Goal: Task Accomplishment & Management: Complete application form

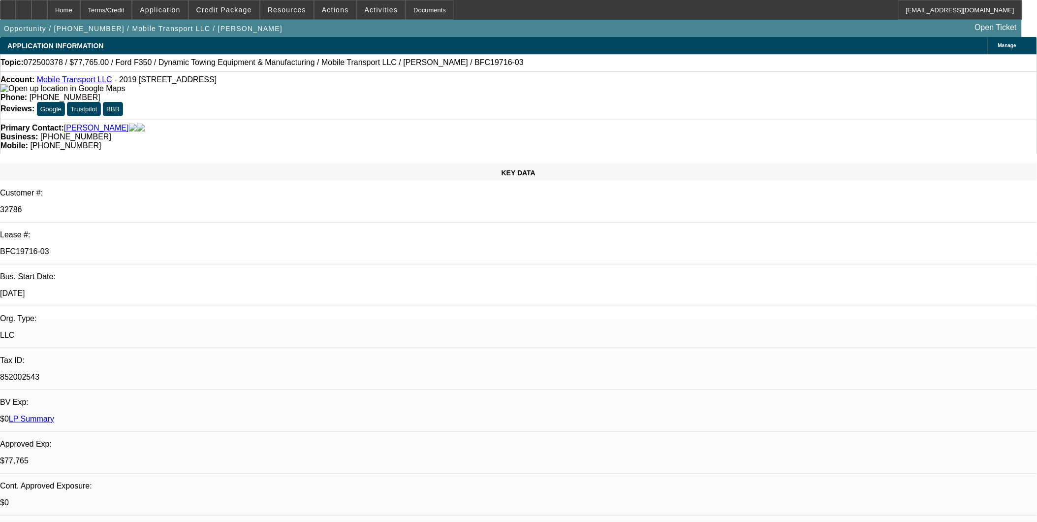
select select "0"
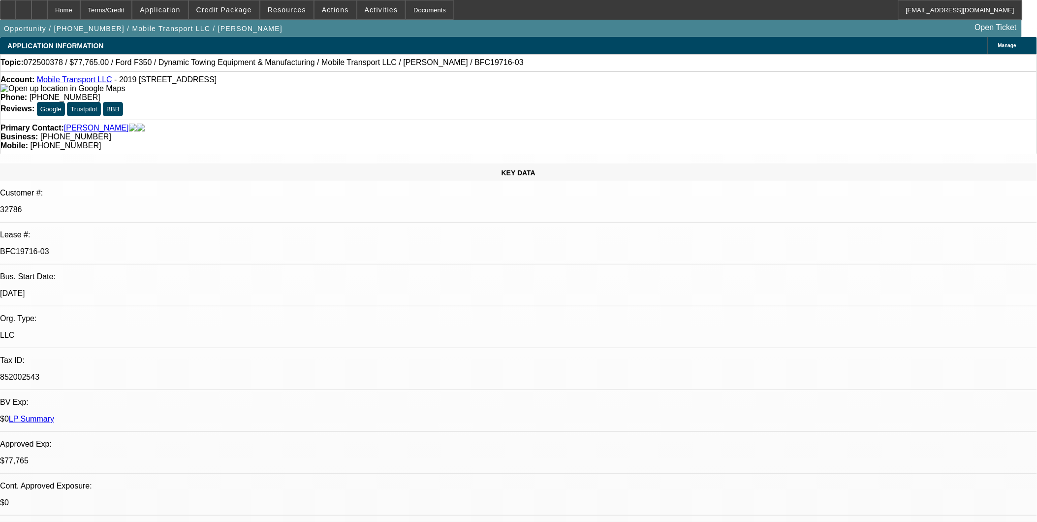
select select "0"
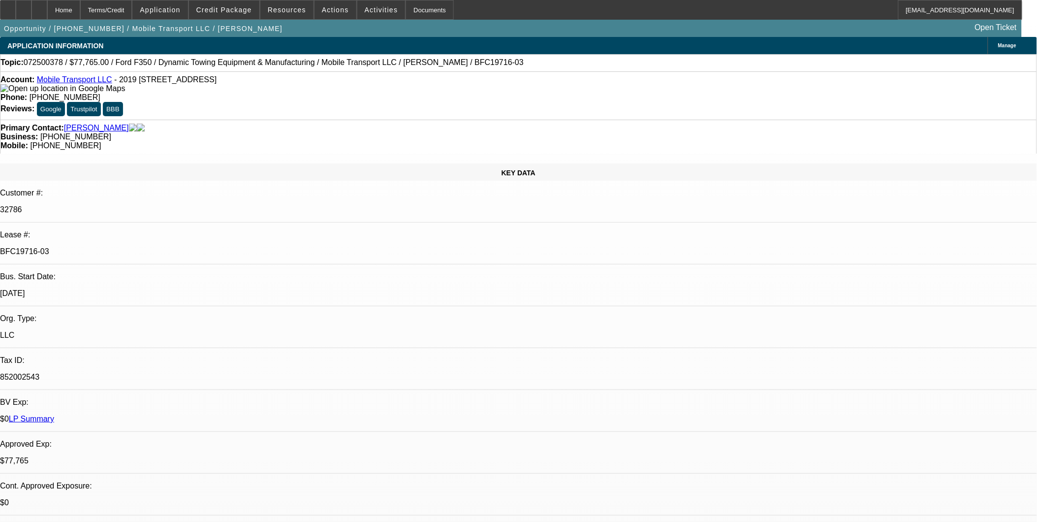
select select "0"
select select "1"
select select "2"
select select "6"
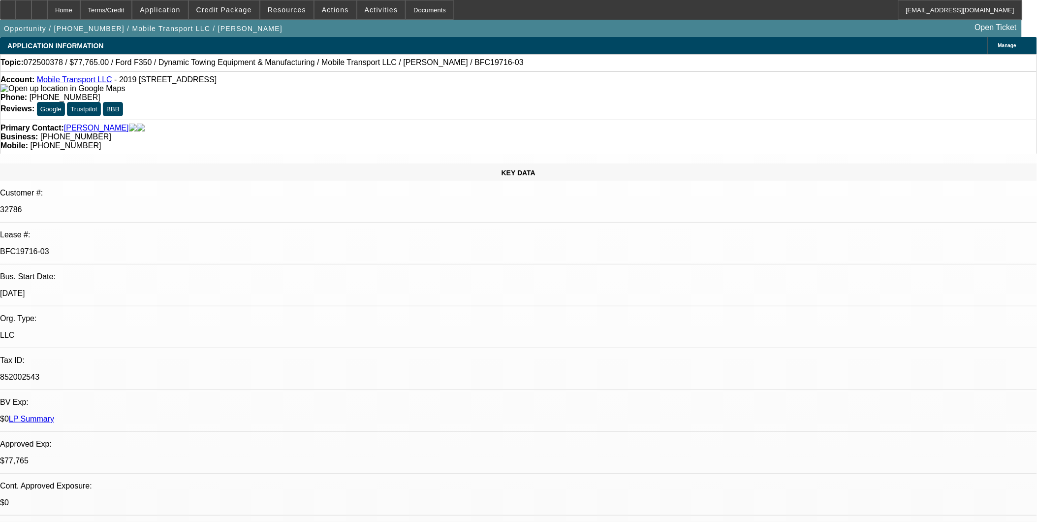
select select "1"
select select "2"
select select "6"
select select "1"
select select "2"
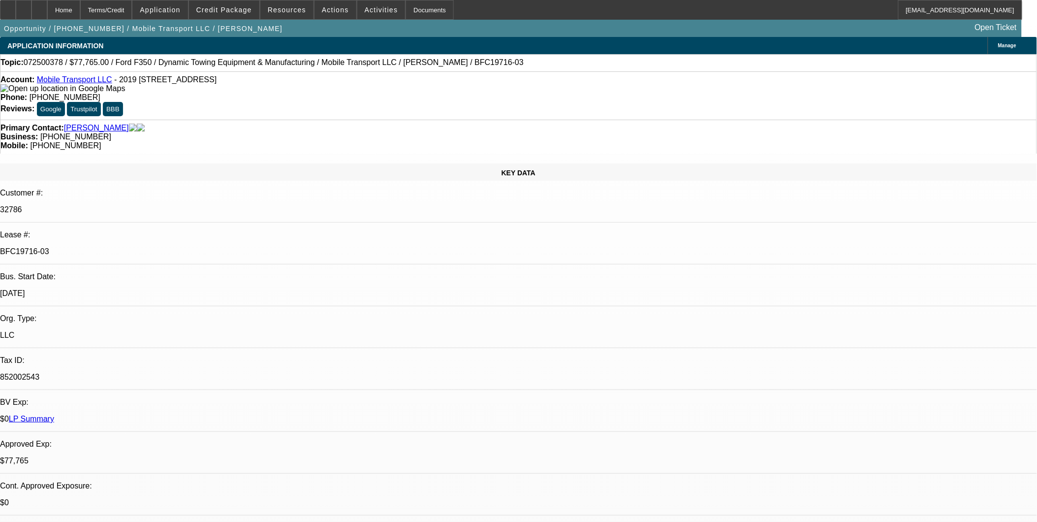
select select "6"
select select "1"
select select "2"
select select "6"
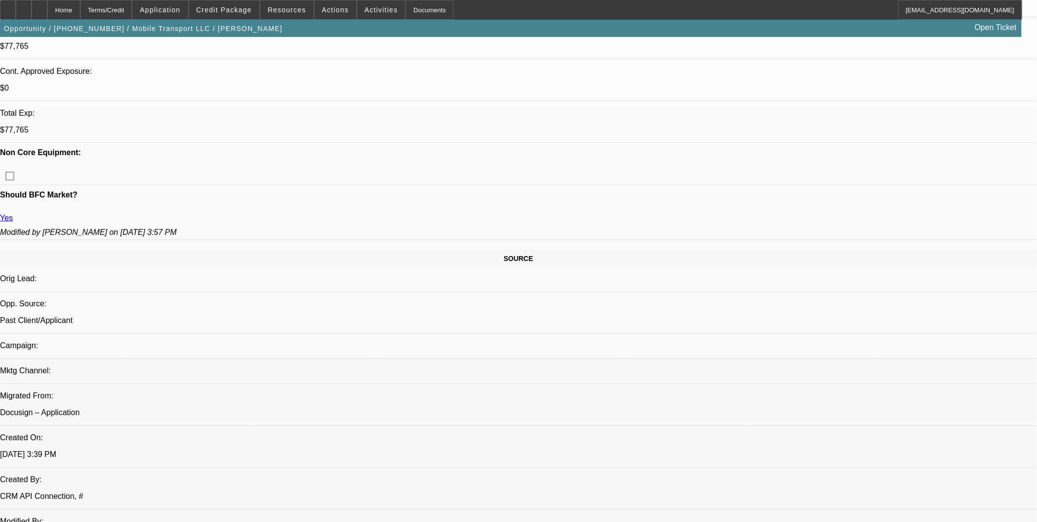
scroll to position [437, 0]
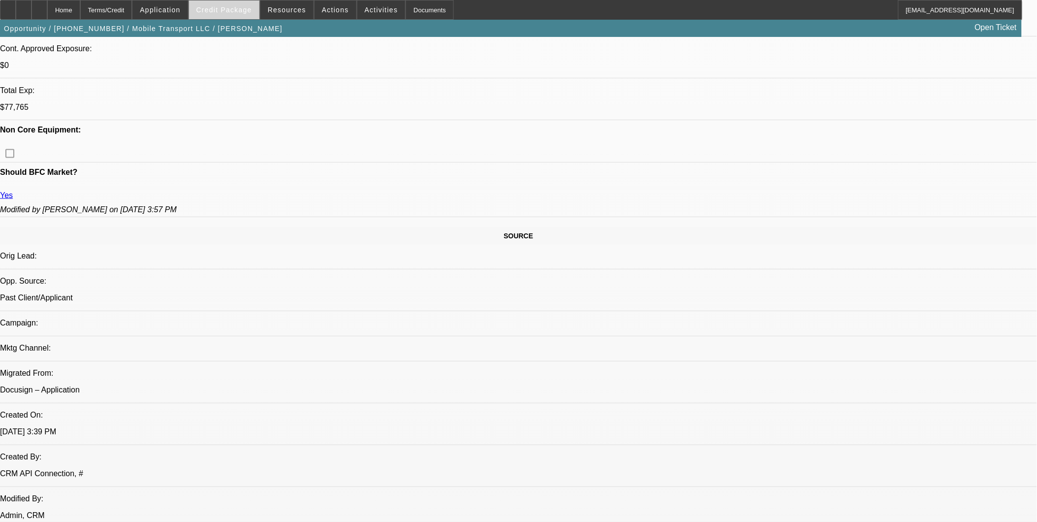
click at [229, 15] on span at bounding box center [224, 10] width 70 height 24
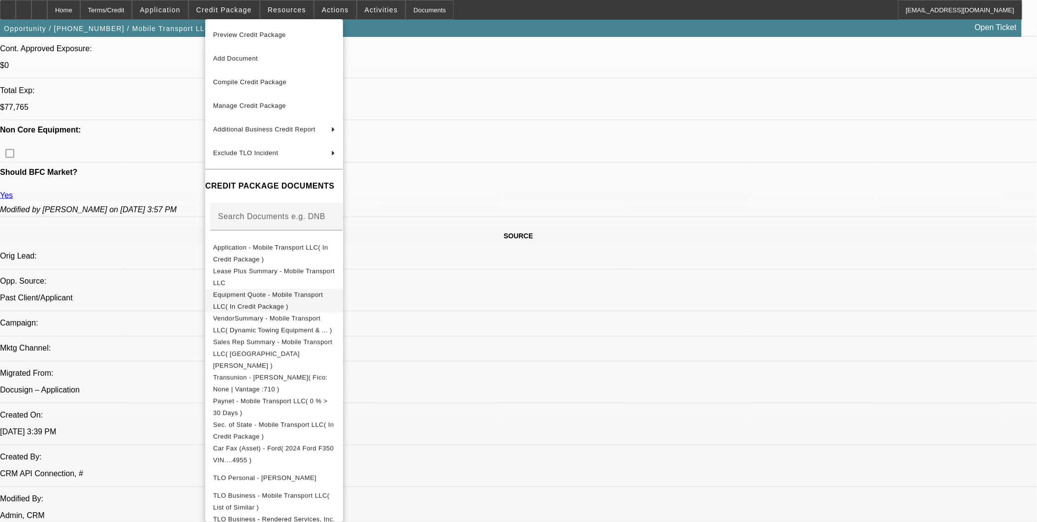
click at [298, 292] on span "Equipment Quote - Mobile Transport LLC( In Credit Package )" at bounding box center [274, 300] width 122 height 24
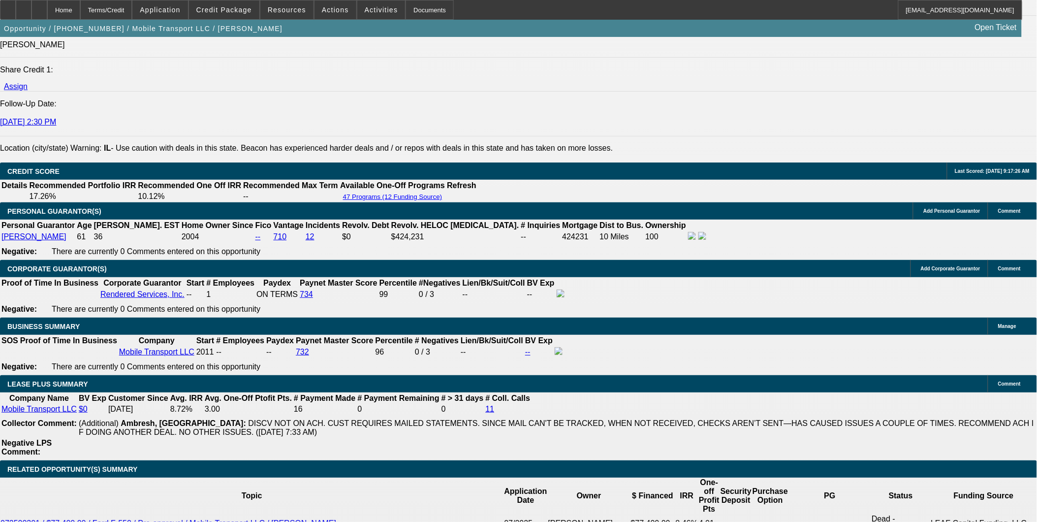
scroll to position [1366, 0]
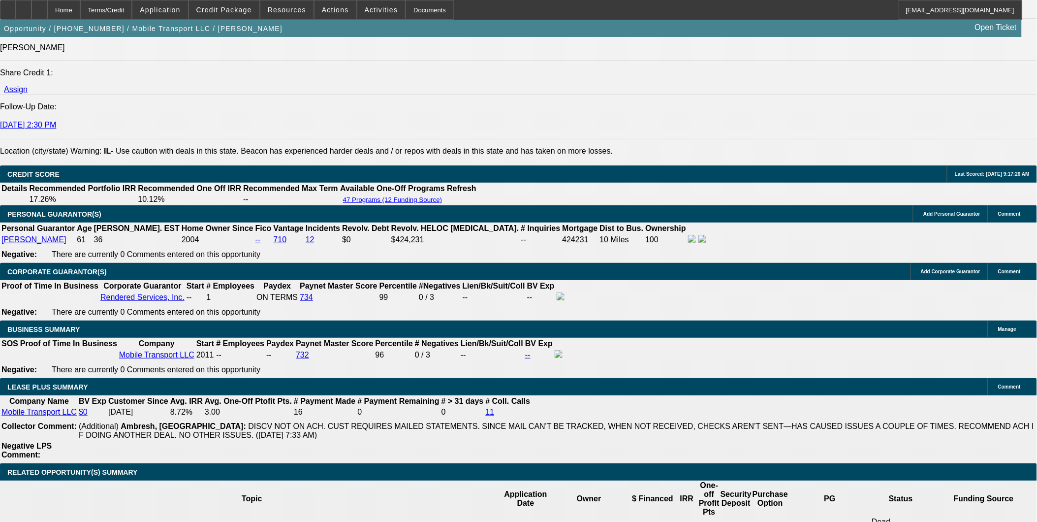
drag, startPoint x: 200, startPoint y: 90, endPoint x: 82, endPoint y: 48, distance: 125.0
click at [47, 9] on div at bounding box center [39, 10] width 16 height 20
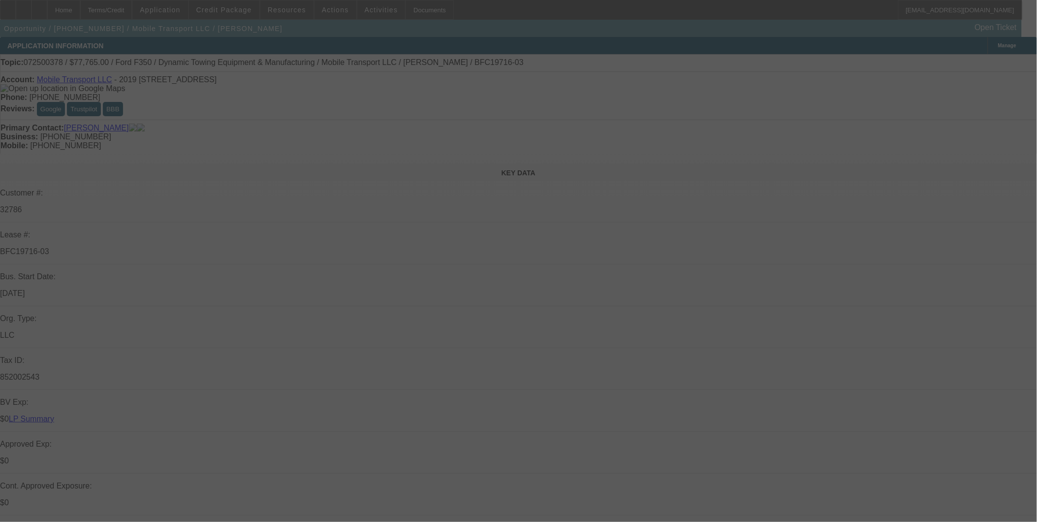
select select "0"
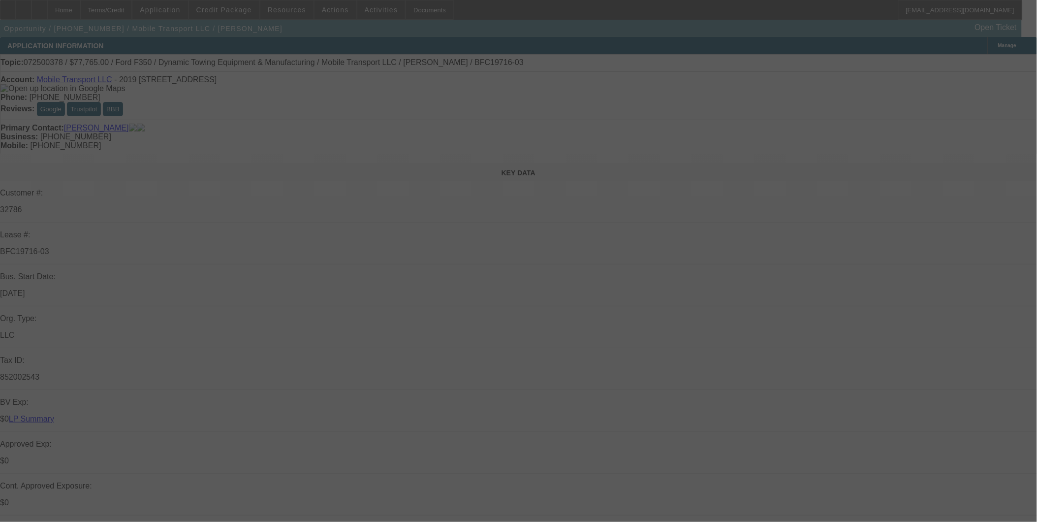
select select "0"
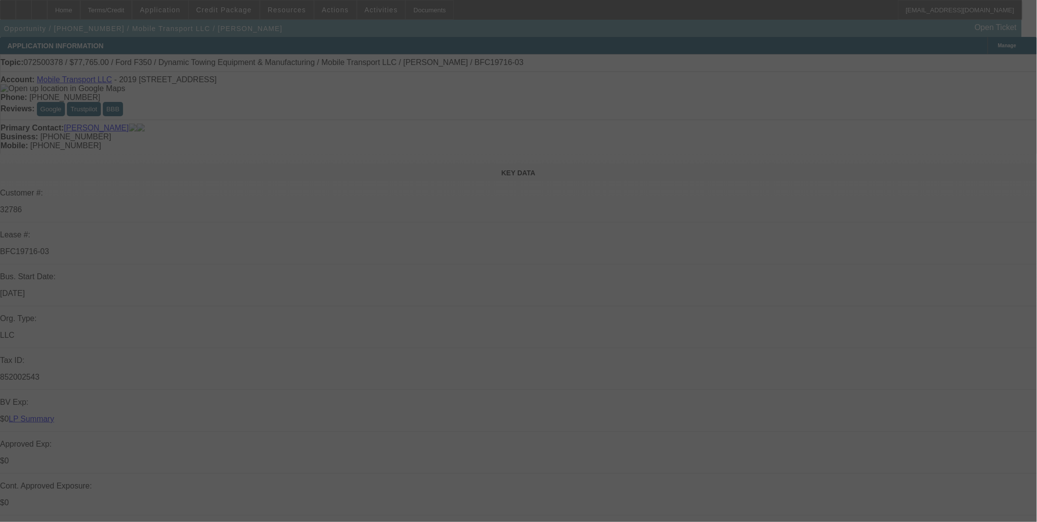
select select "0"
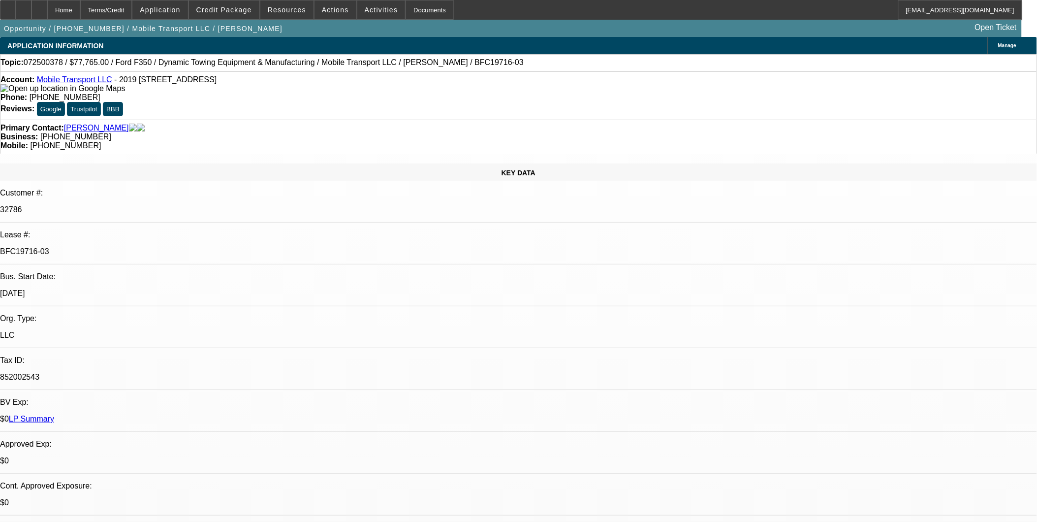
select select "1"
select select "2"
select select "6"
select select "1"
select select "2"
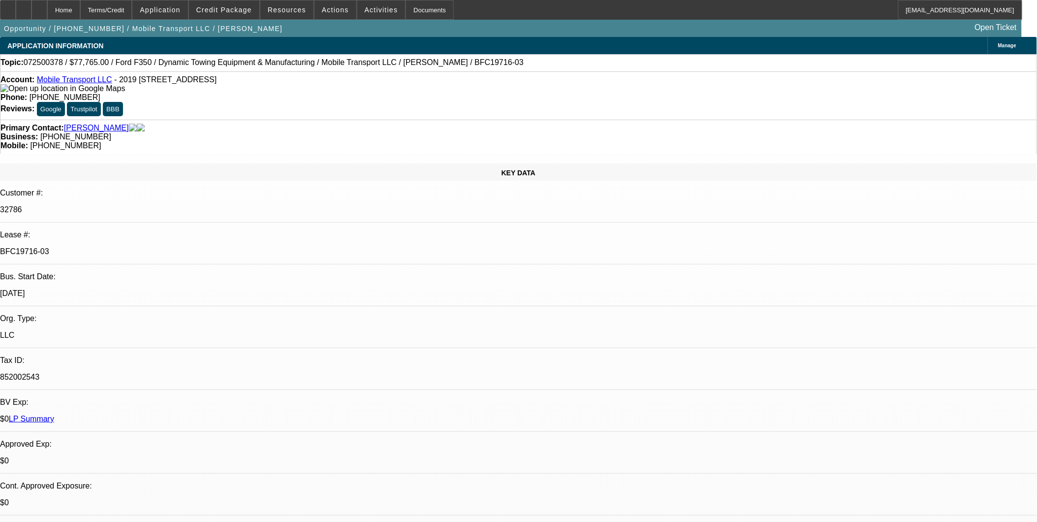
select select "6"
select select "1"
select select "2"
select select "6"
select select "1"
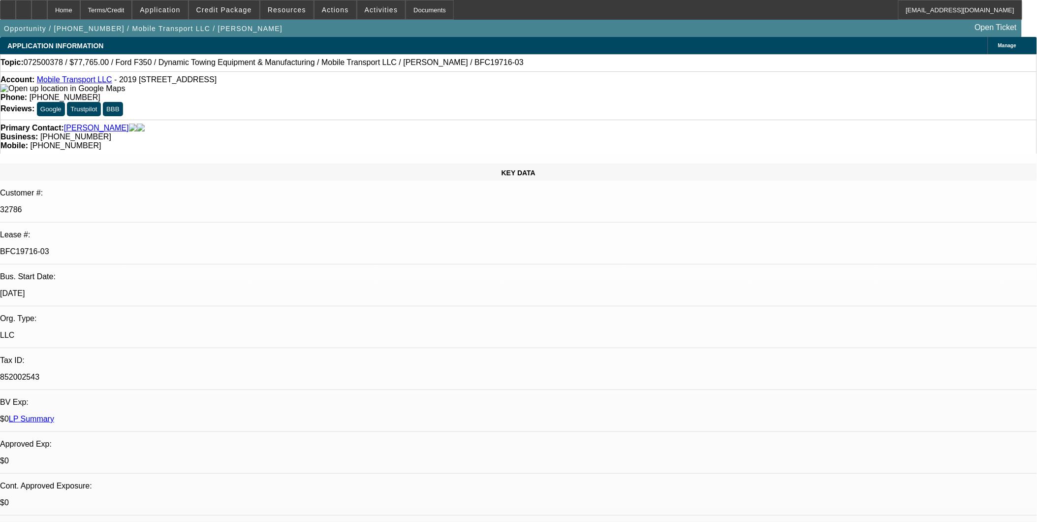
select select "2"
select select "6"
drag, startPoint x: 947, startPoint y: 401, endPoint x: 704, endPoint y: 293, distance: 266.1
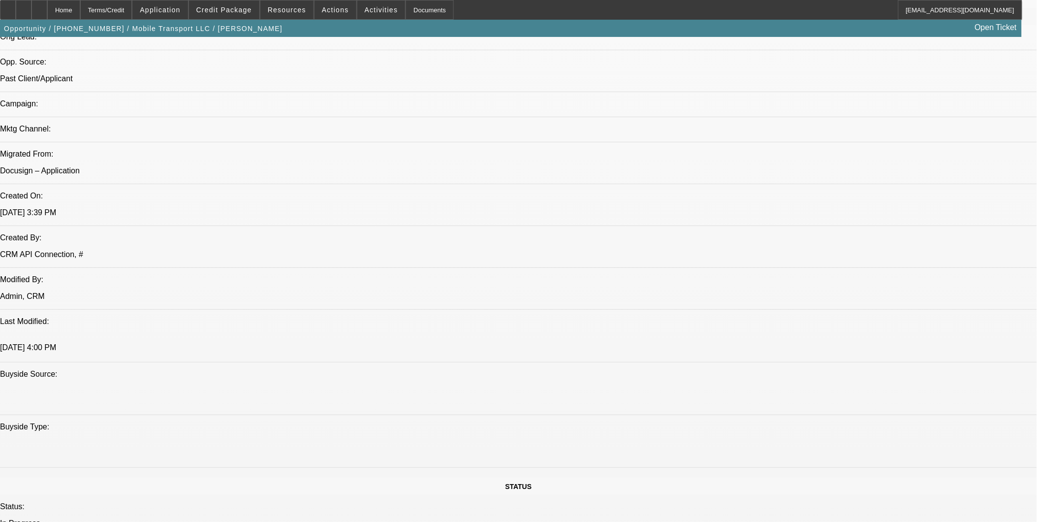
scroll to position [929, 0]
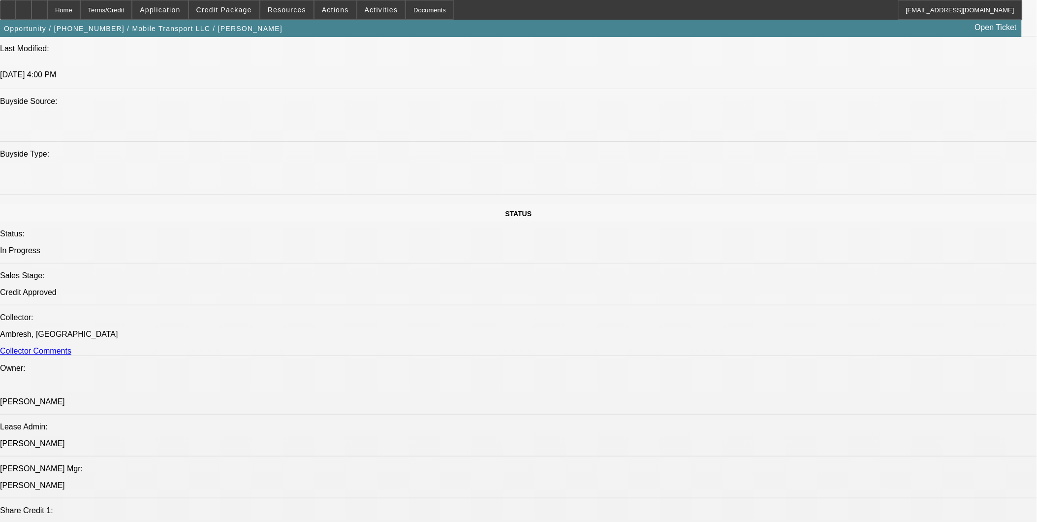
drag, startPoint x: 462, startPoint y: 361, endPoint x: 384, endPoint y: 240, distance: 144.8
click at [246, 10] on span "Credit Package" at bounding box center [224, 10] width 56 height 8
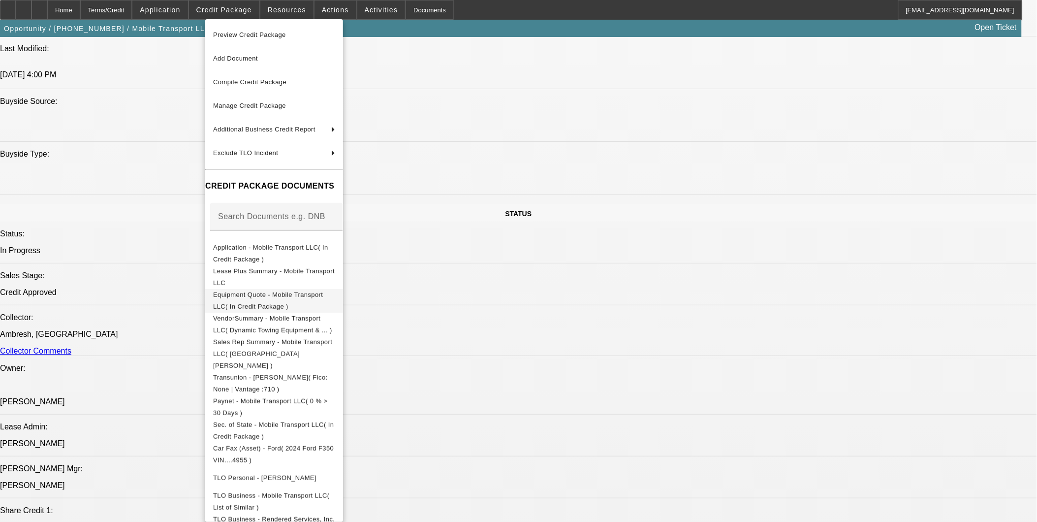
click at [314, 288] on button "Equipment Quote - Mobile Transport LLC( In Credit Package )" at bounding box center [274, 300] width 138 height 24
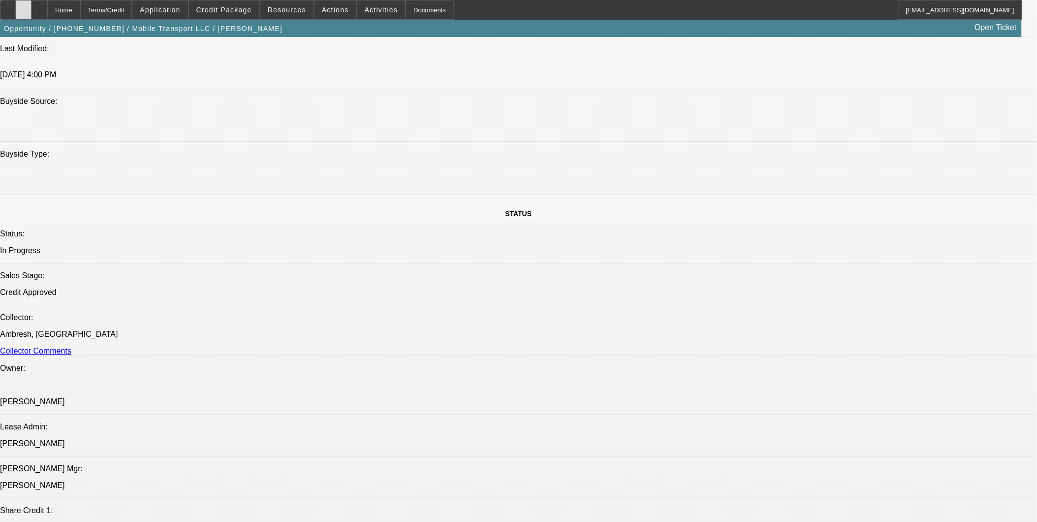
click at [31, 11] on div at bounding box center [24, 10] width 16 height 20
click at [47, 7] on div at bounding box center [39, 10] width 16 height 20
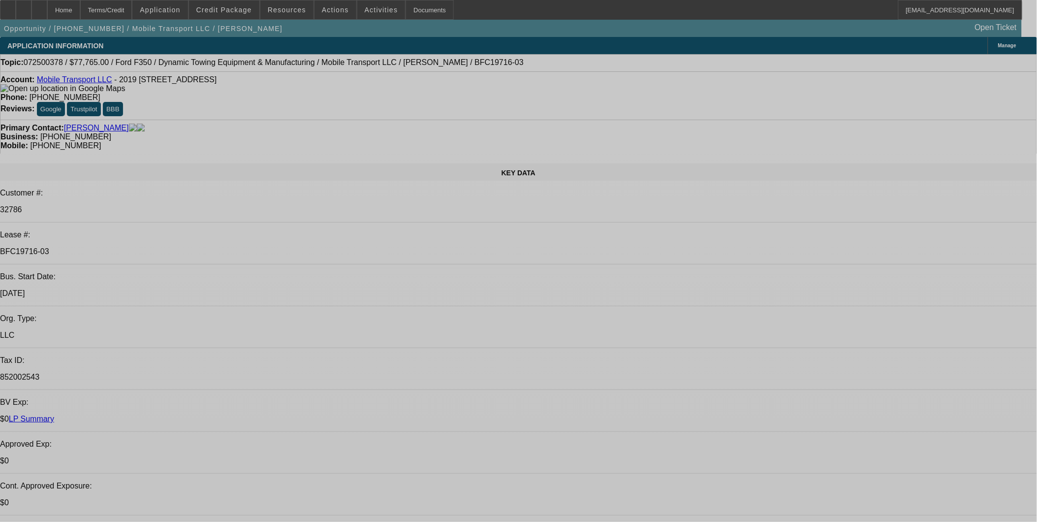
select select "0"
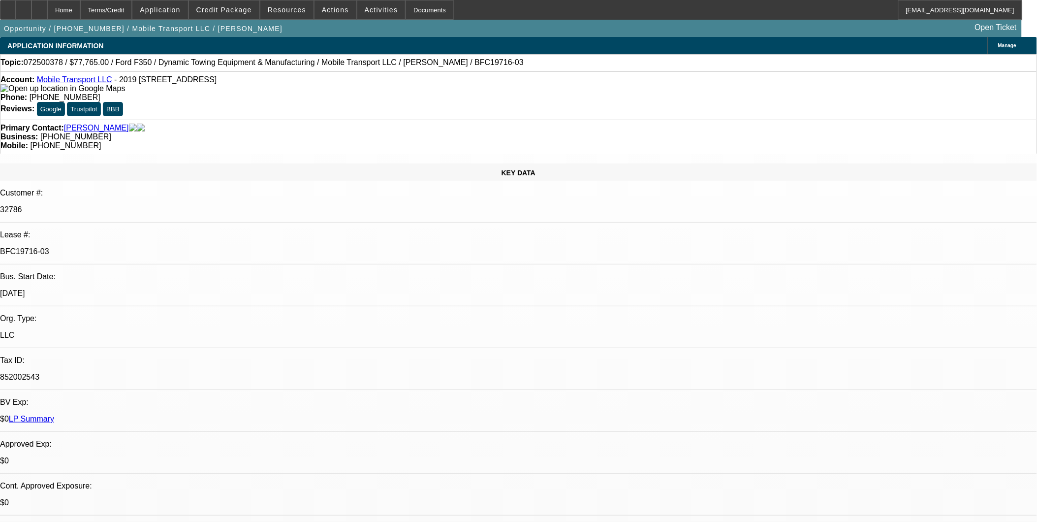
select select "0"
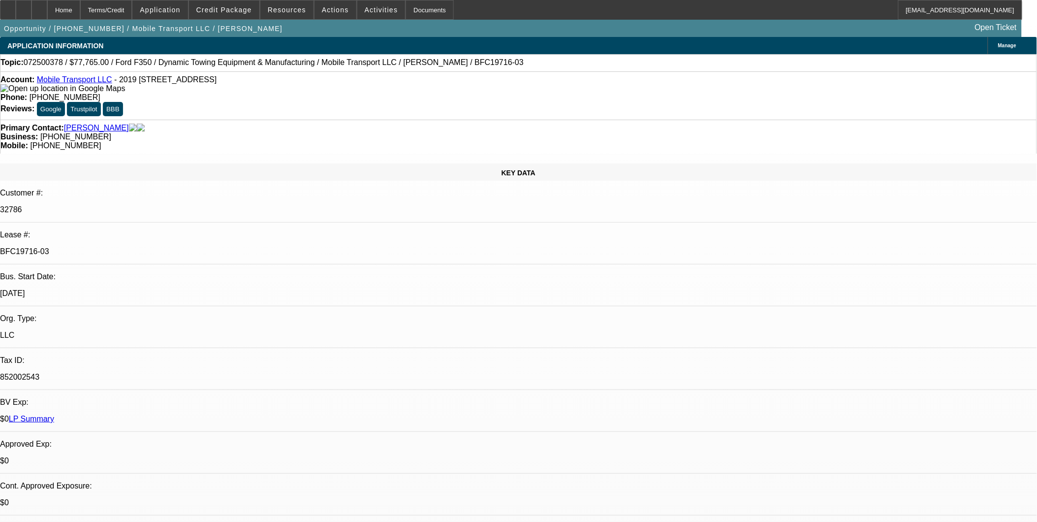
select select "0"
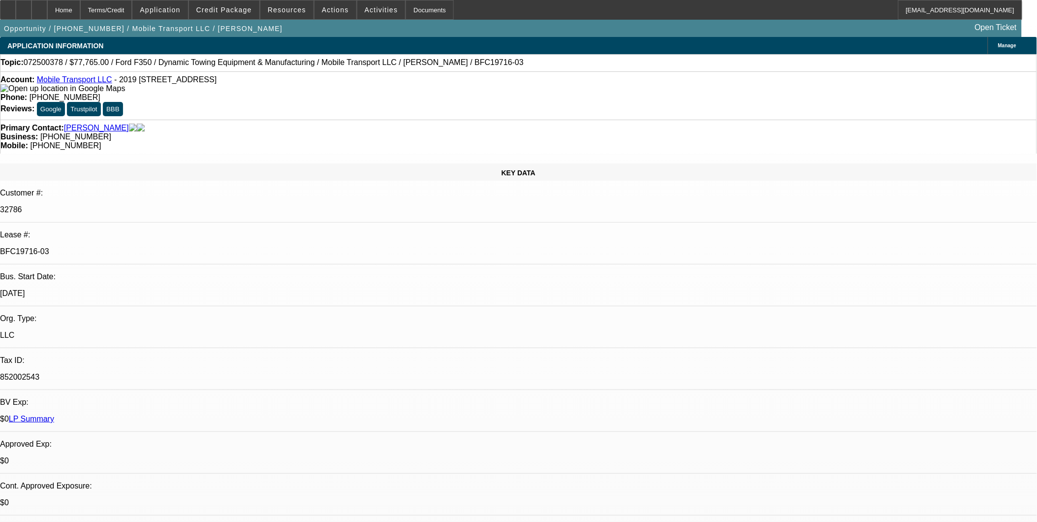
select select "0"
select select "1"
select select "2"
select select "6"
select select "1"
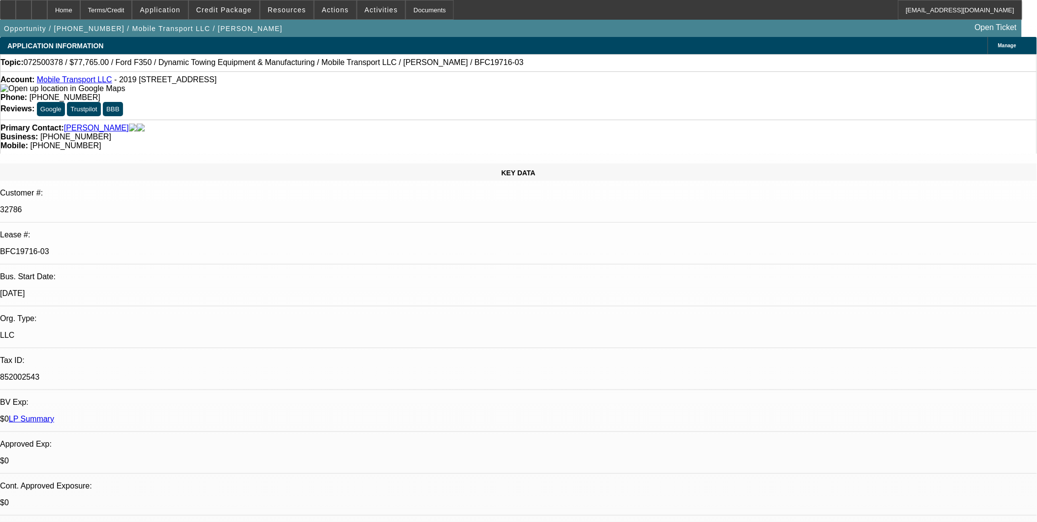
select select "2"
select select "6"
select select "1"
select select "2"
select select "6"
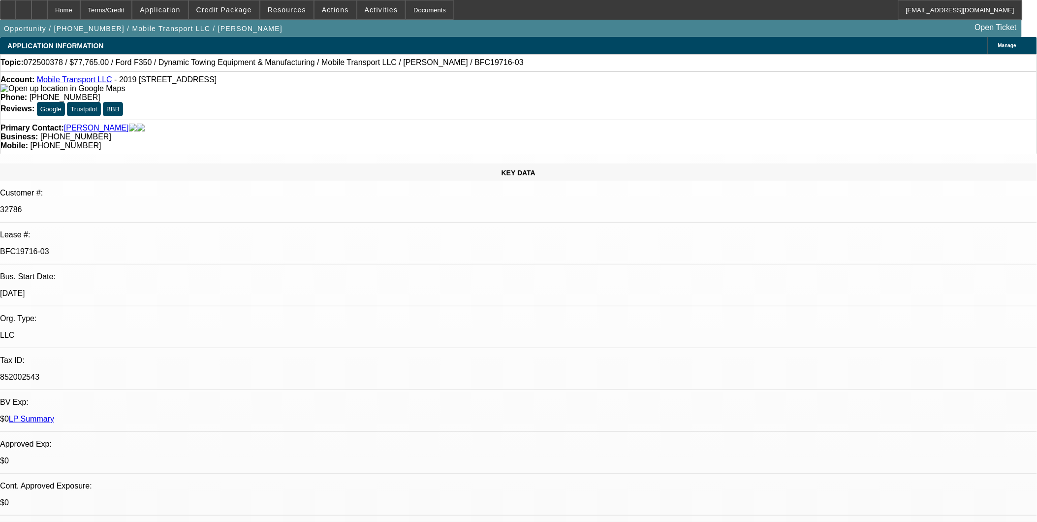
select select "1"
select select "2"
select select "6"
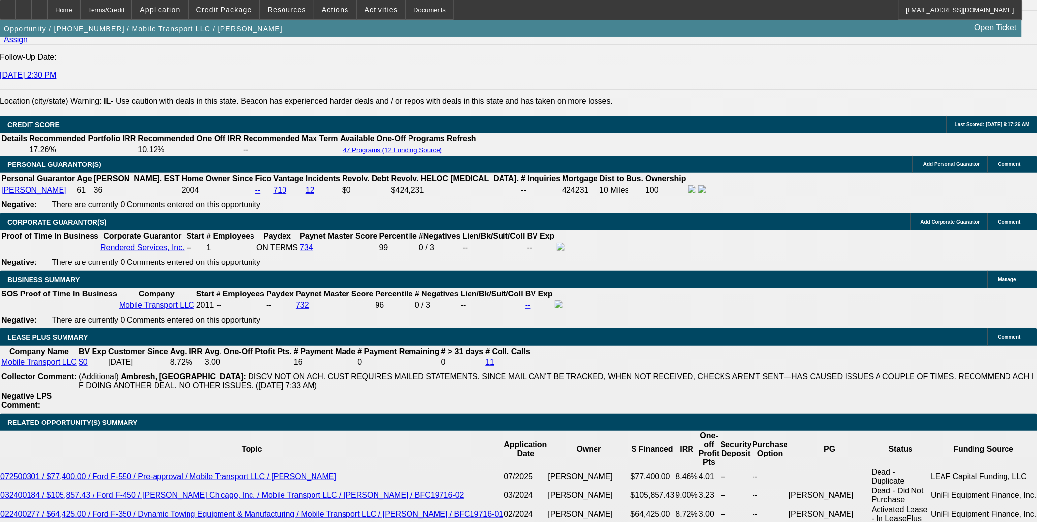
scroll to position [1421, 0]
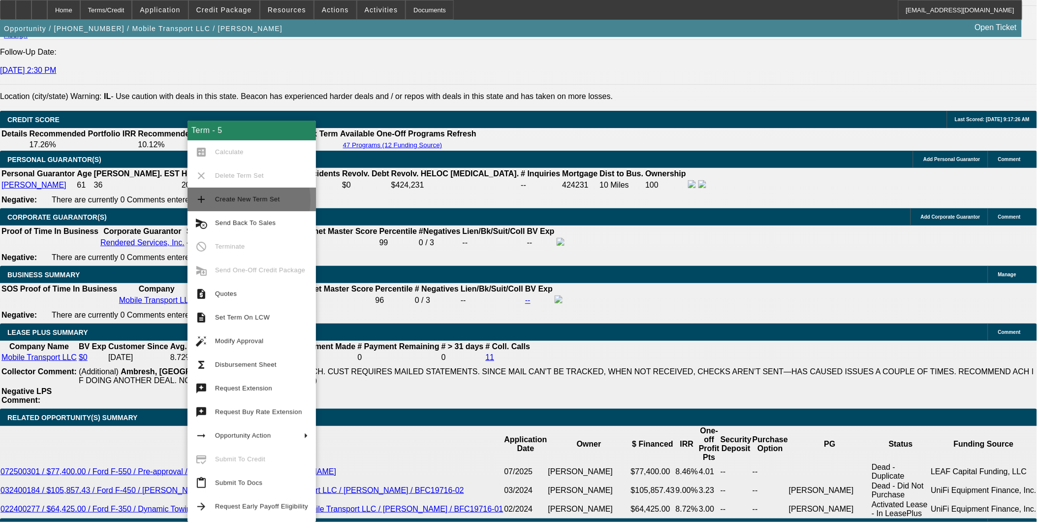
click at [233, 200] on span "Create New Term Set" at bounding box center [247, 198] width 65 height 7
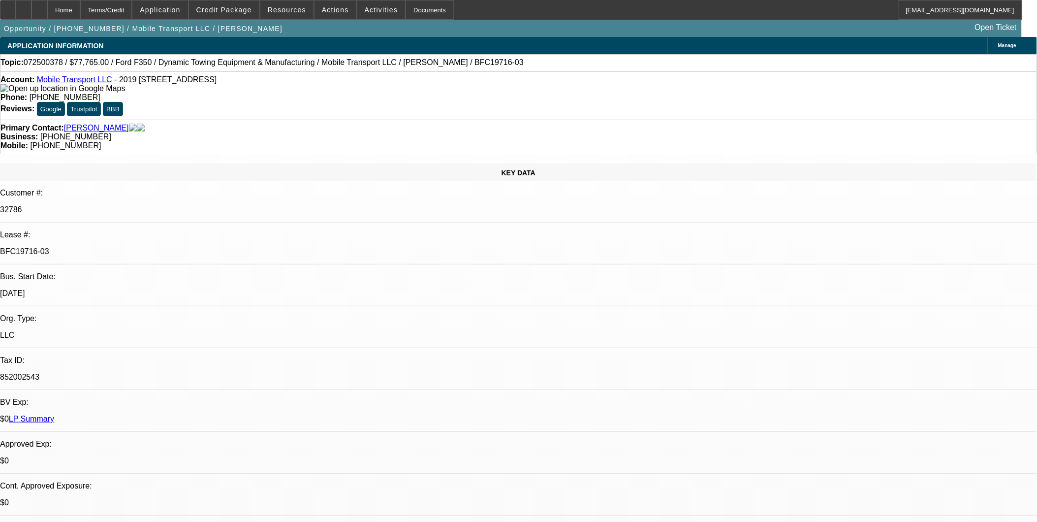
select select "0"
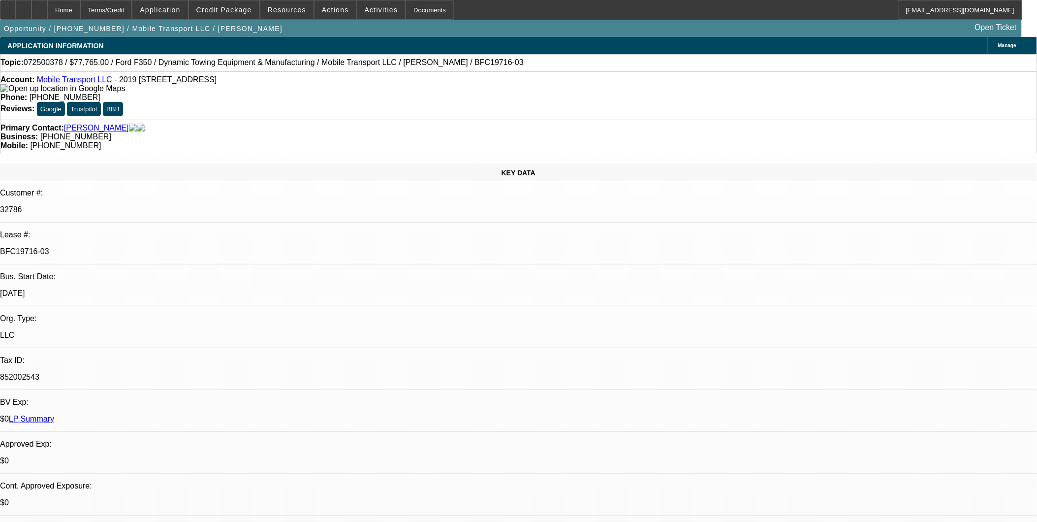
select select "0"
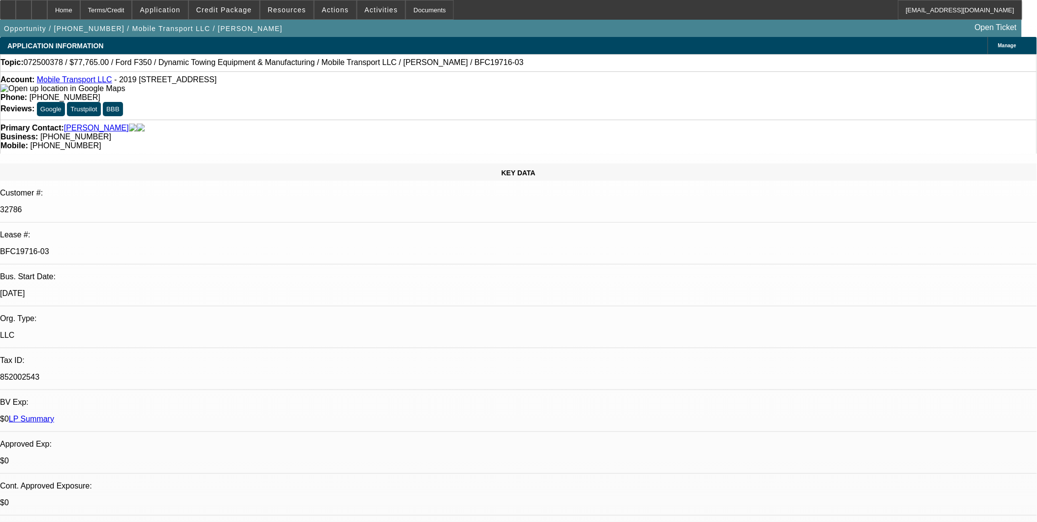
select select "0"
select select "1"
select select "2"
select select "6"
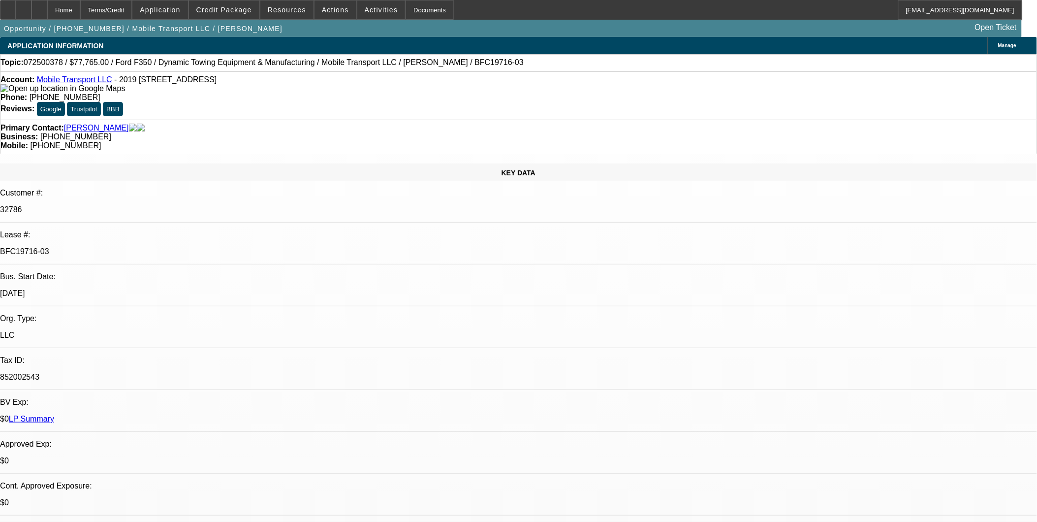
select select "1"
select select "2"
select select "6"
select select "1"
select select "2"
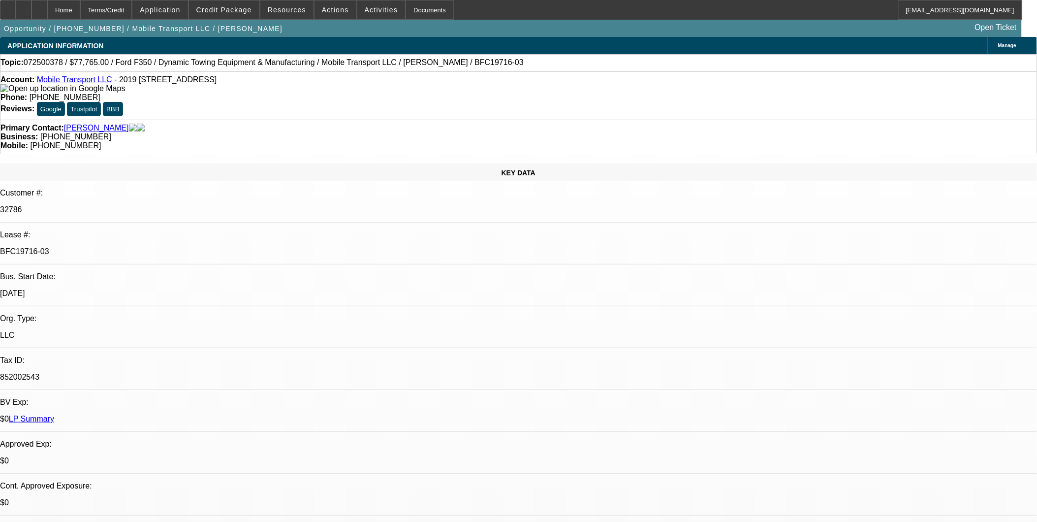
select select "6"
select select "1"
select select "2"
select select "6"
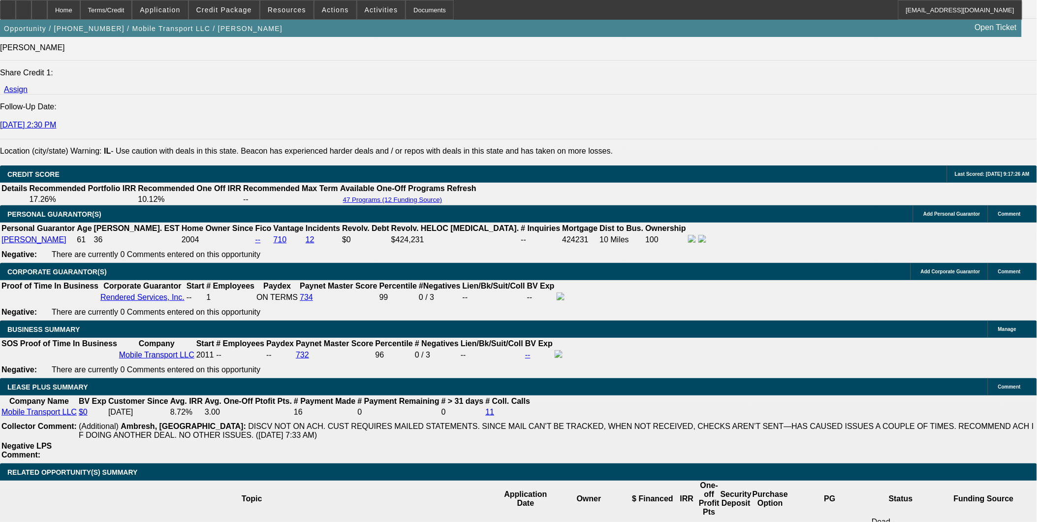
scroll to position [164, 0]
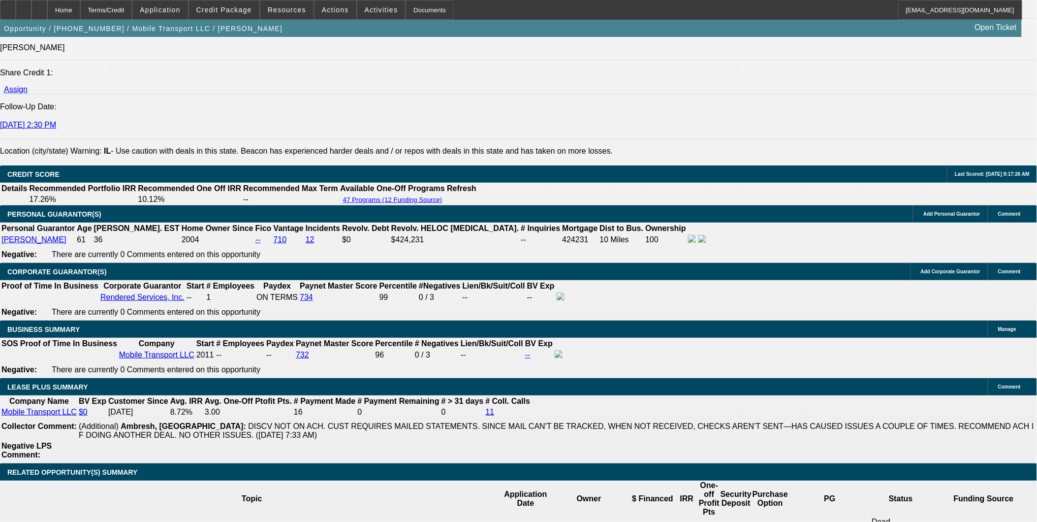
scroll to position [382, 0]
click at [8, 6] on icon at bounding box center [8, 6] width 0 height 0
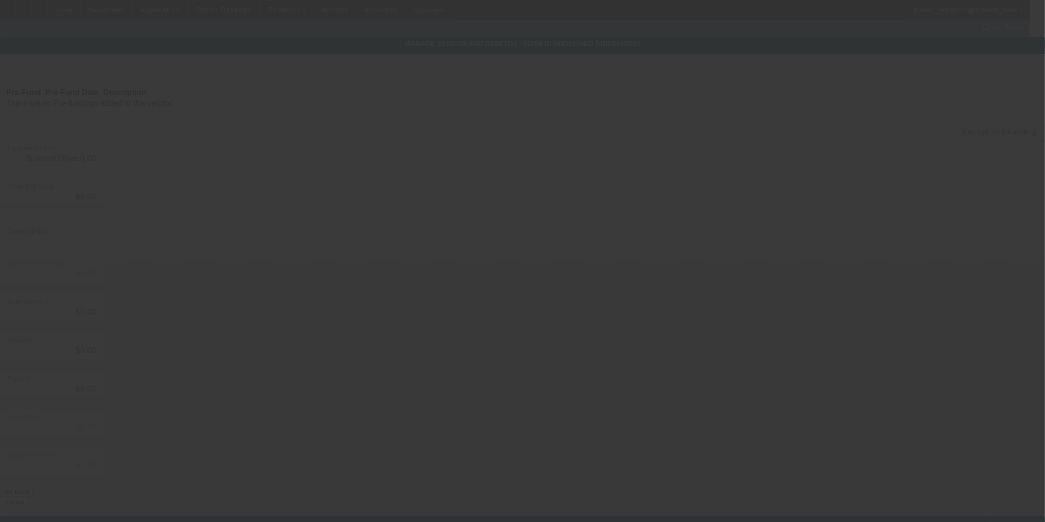
type input "$97,765.00"
type input "$20,000.00"
type input "$77,765.00"
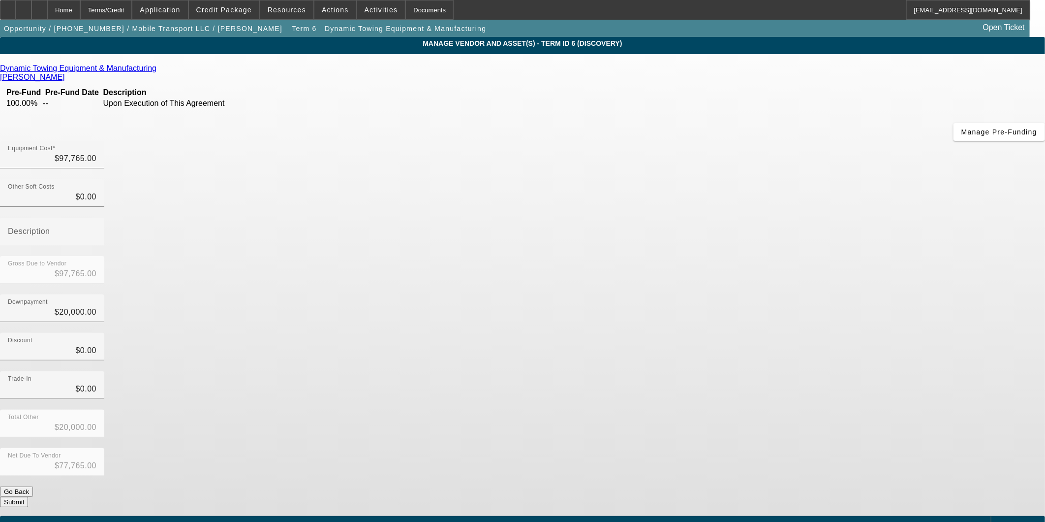
click at [159, 73] on link at bounding box center [157, 68] width 2 height 9
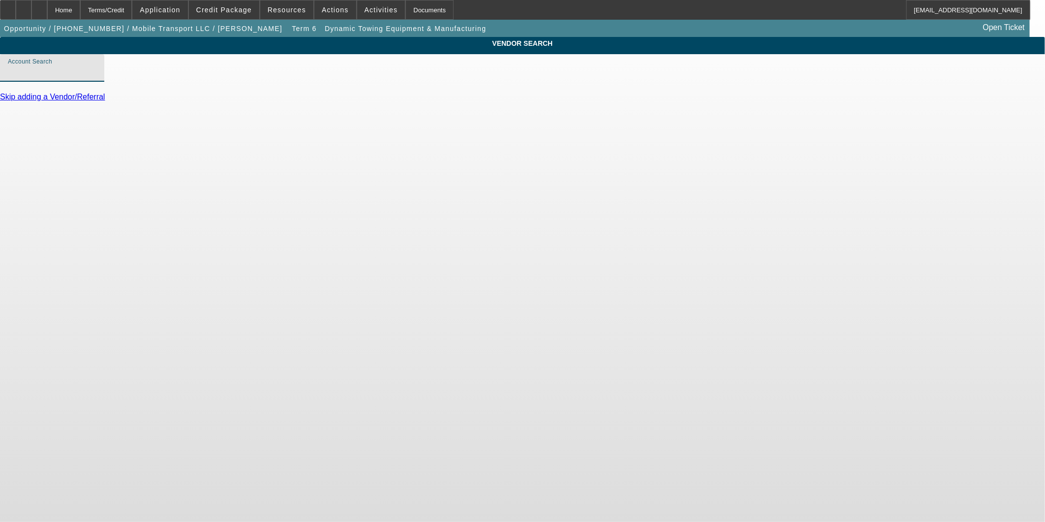
click at [96, 77] on input "Account Search" at bounding box center [52, 72] width 89 height 12
type input "c"
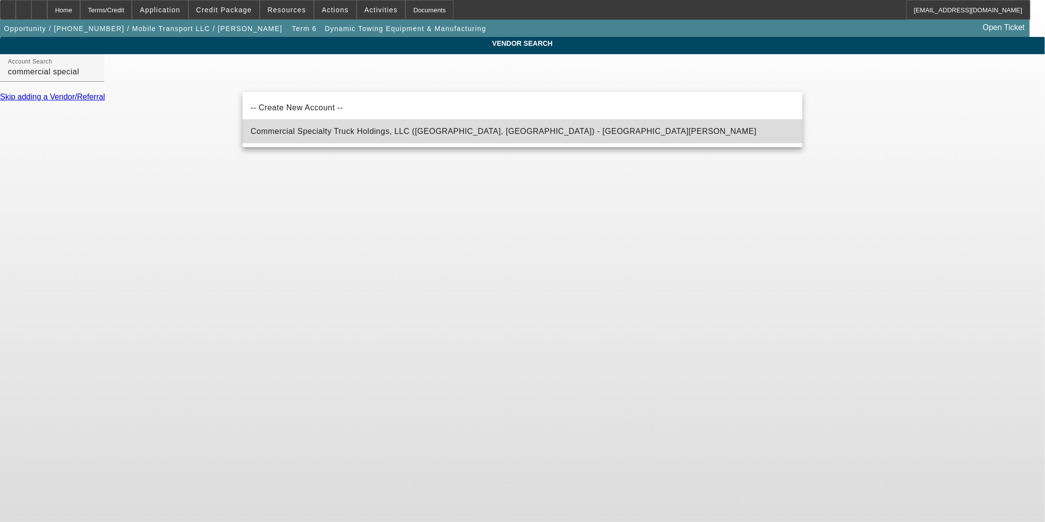
click at [390, 137] on span "Commercial Specialty Truck Holdings, LLC (St Petersburg, FL) - Nedley, Nate" at bounding box center [503, 131] width 506 height 12
type input "Commercial Specialty Truck Holdings, LLC (St Petersburg, FL) - Nedley, Nate"
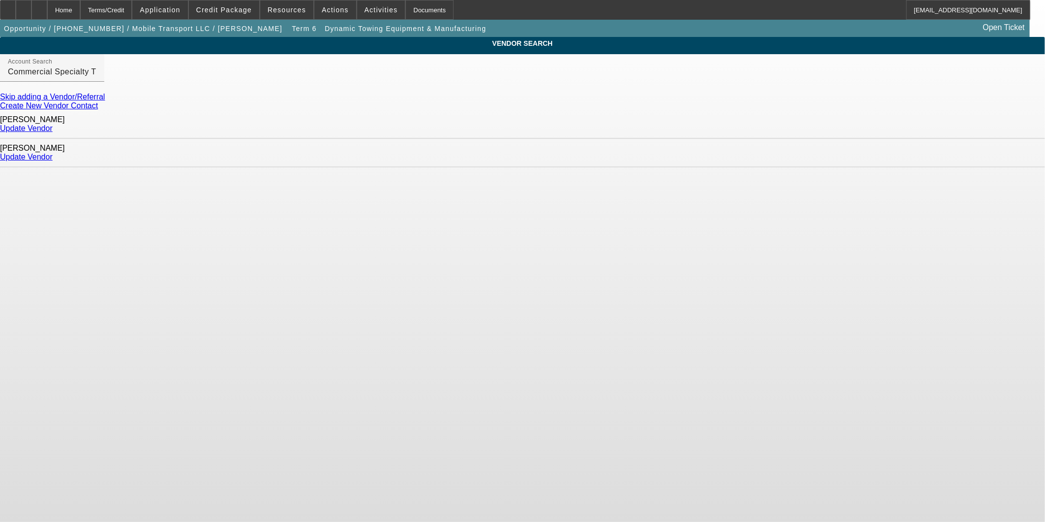
click at [53, 129] on link "Update Vendor" at bounding box center [26, 128] width 53 height 8
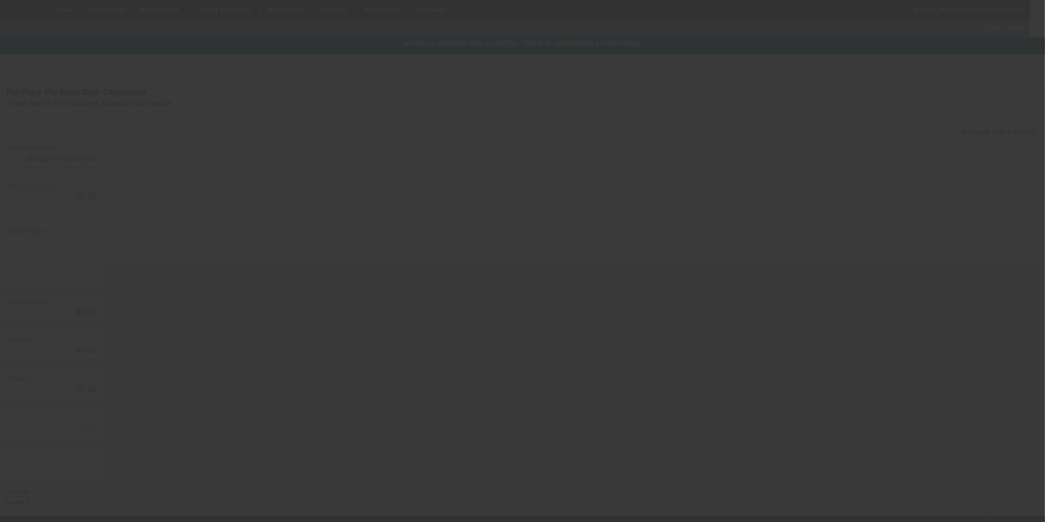
type input "$97,765.00"
type input "$20,000.00"
type input "$77,765.00"
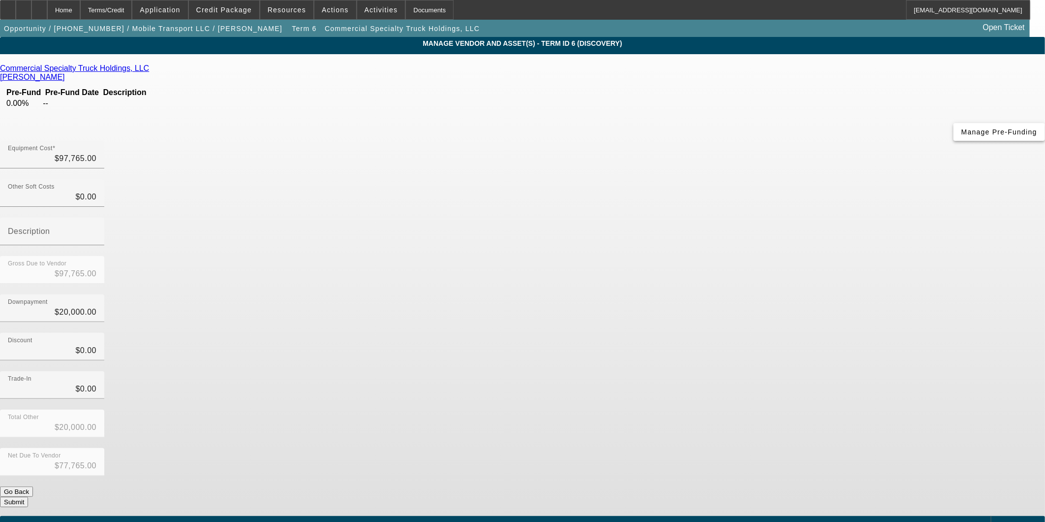
click at [961, 136] on span "Manage Pre-Funding" at bounding box center [999, 132] width 76 height 8
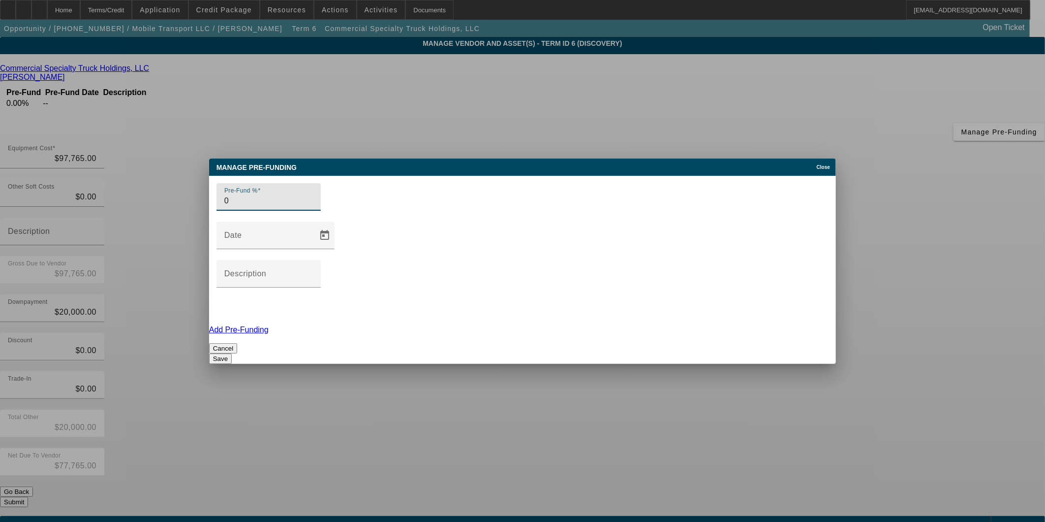
drag, startPoint x: 310, startPoint y: 249, endPoint x: 3, endPoint y: 217, distance: 309.1
click at [3, 217] on div "Manage Pre-funding Close Pre-Fund % 0 Date Description Add Pre-Funding Cancel S…" at bounding box center [522, 261] width 1045 height 522
type input "100"
click at [232, 353] on button "Save" at bounding box center [220, 358] width 23 height 10
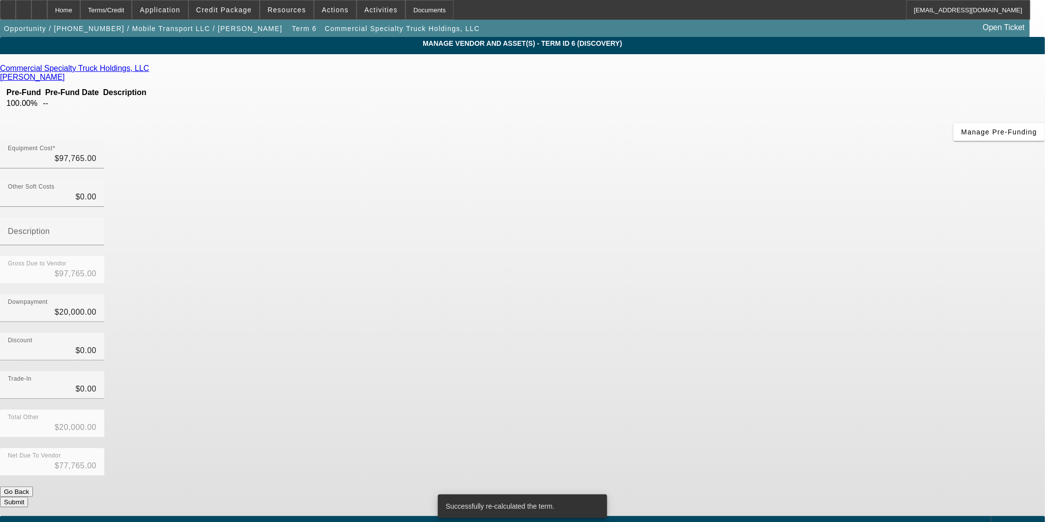
click at [28, 496] on button "Submit" at bounding box center [14, 501] width 28 height 10
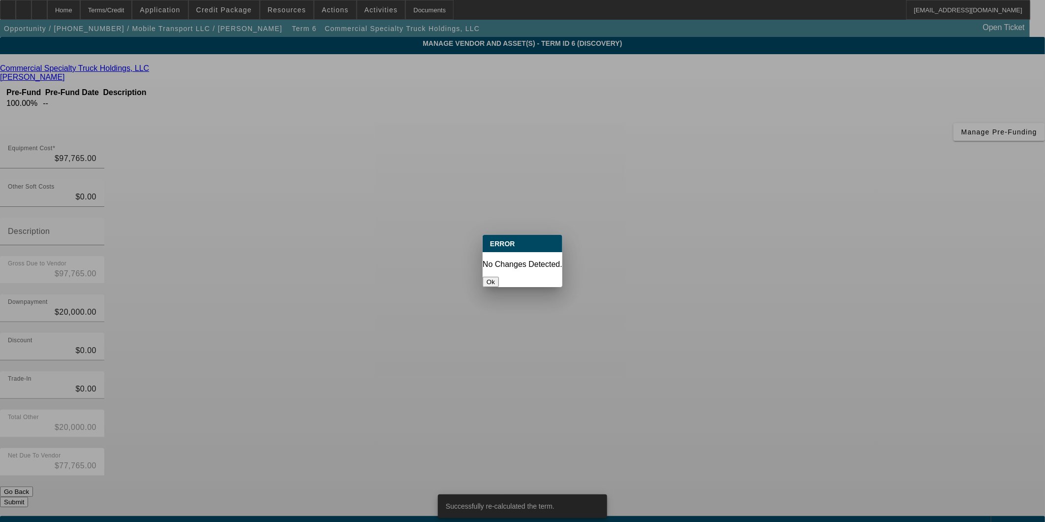
click at [499, 276] on button "Ok" at bounding box center [491, 281] width 16 height 10
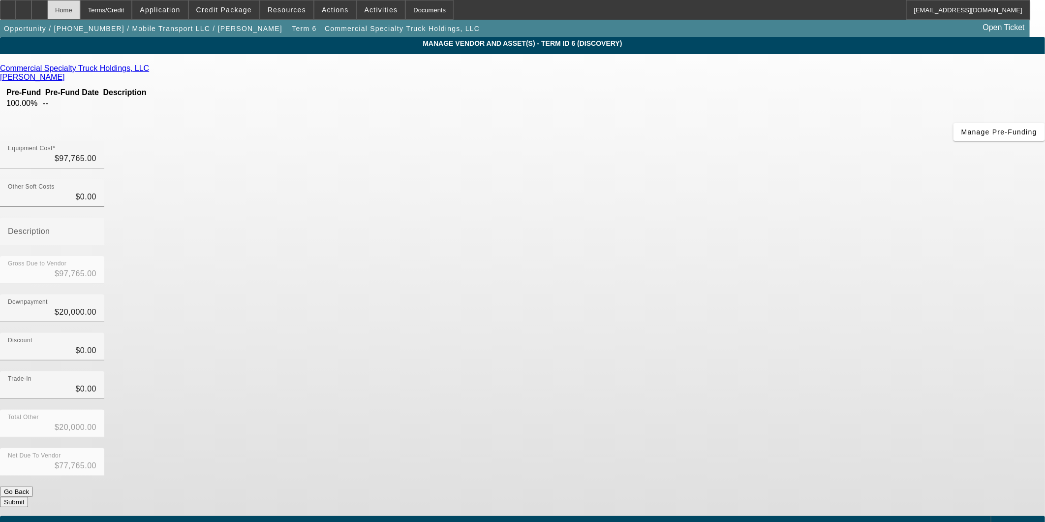
click at [80, 8] on div "Home" at bounding box center [63, 10] width 33 height 20
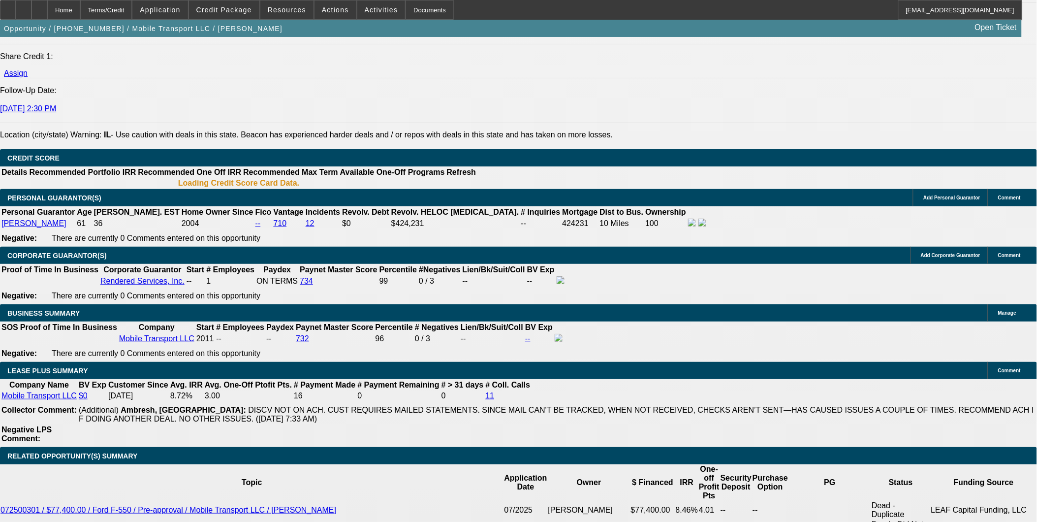
select select "0"
select select "2"
select select "0"
select select "6"
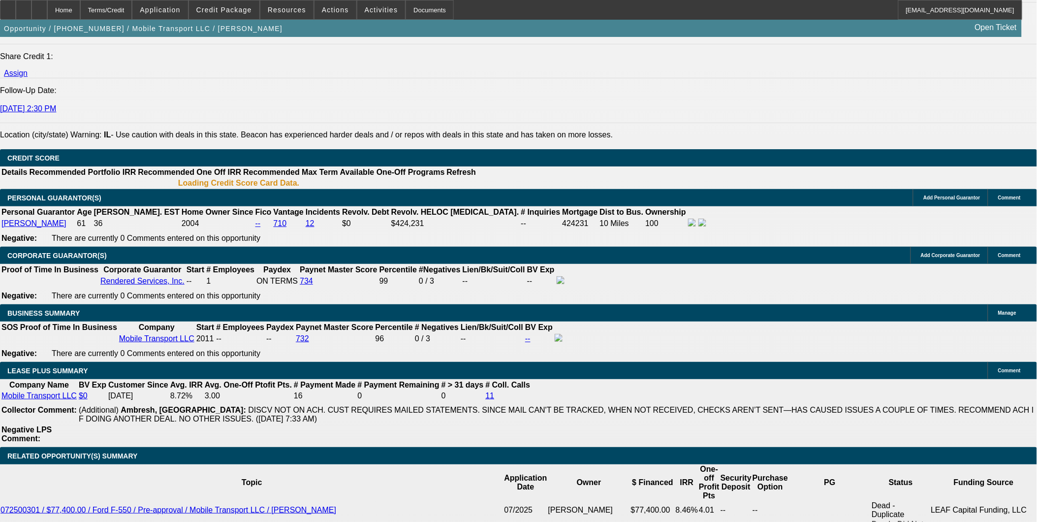
select select "0"
select select "2"
select select "0"
select select "6"
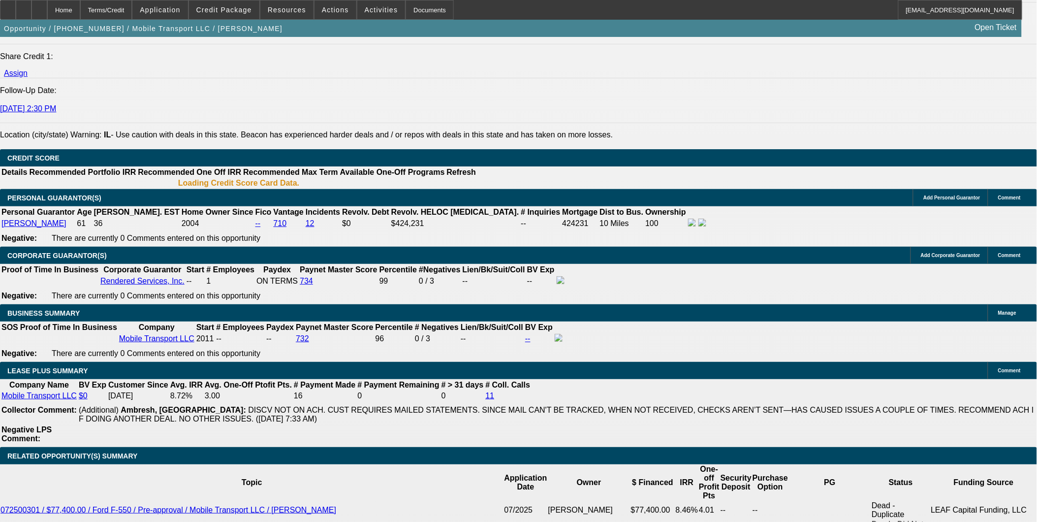
select select "0"
select select "2"
select select "0"
select select "6"
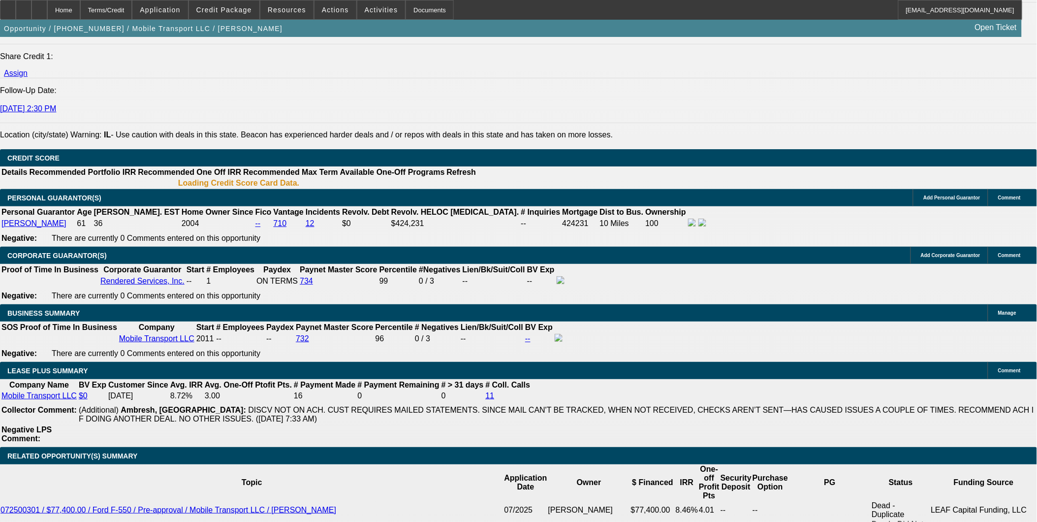
select select "0"
select select "2"
select select "0"
select select "6"
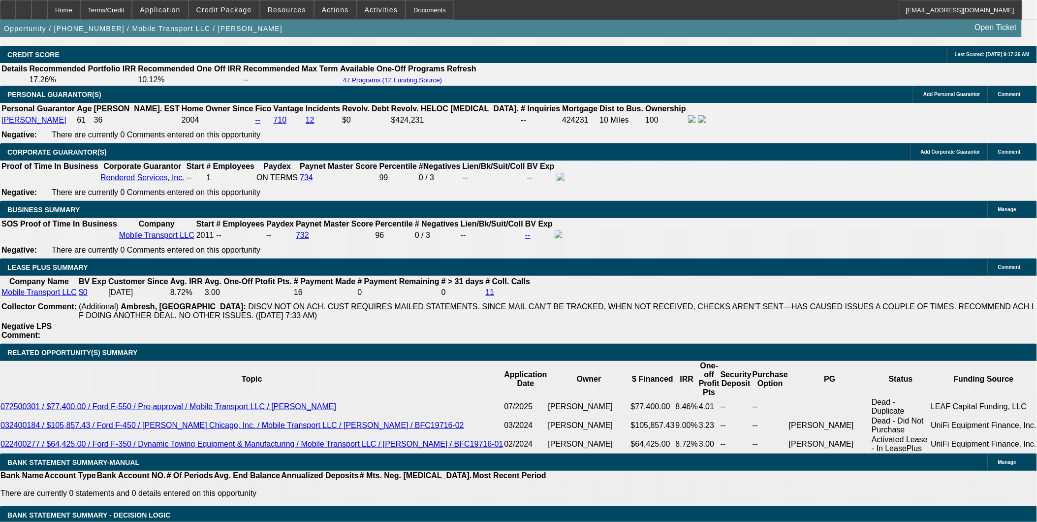
scroll to position [1489, 0]
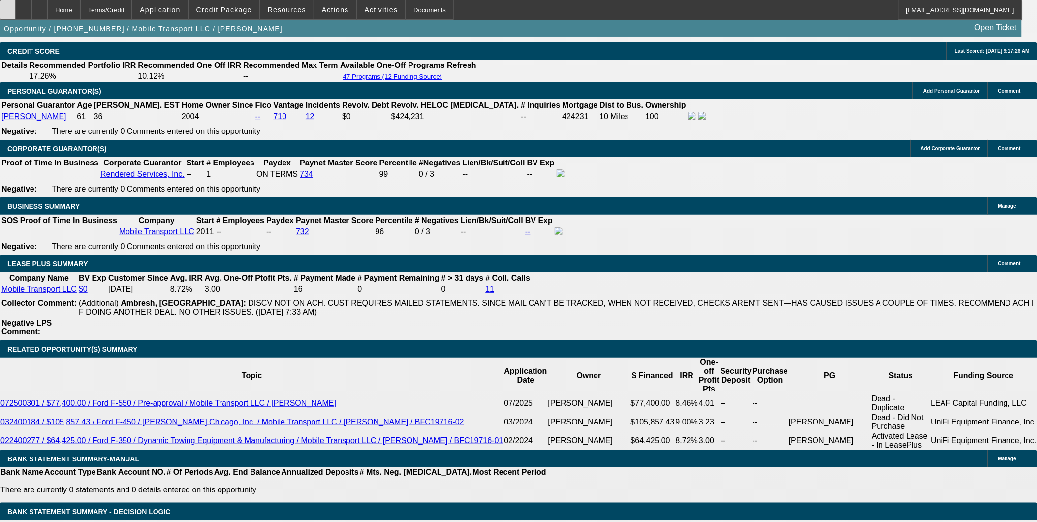
click at [16, 6] on div at bounding box center [8, 10] width 16 height 20
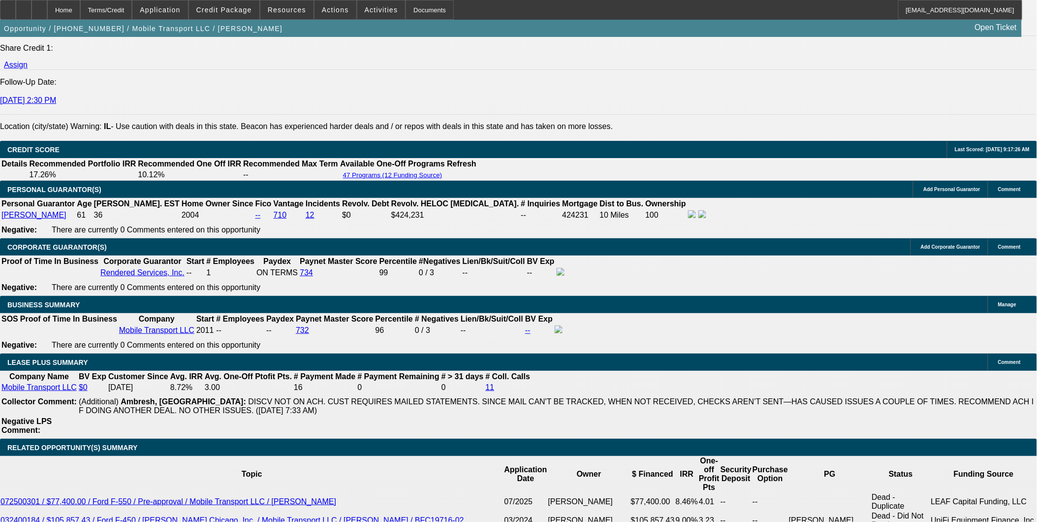
scroll to position [1380, 0]
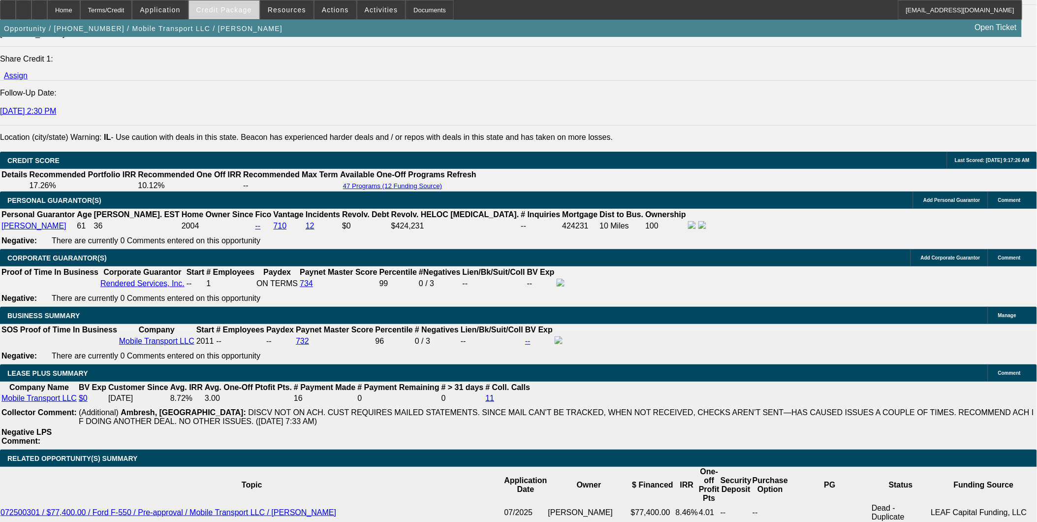
click at [247, 7] on span "Credit Package" at bounding box center [224, 10] width 56 height 8
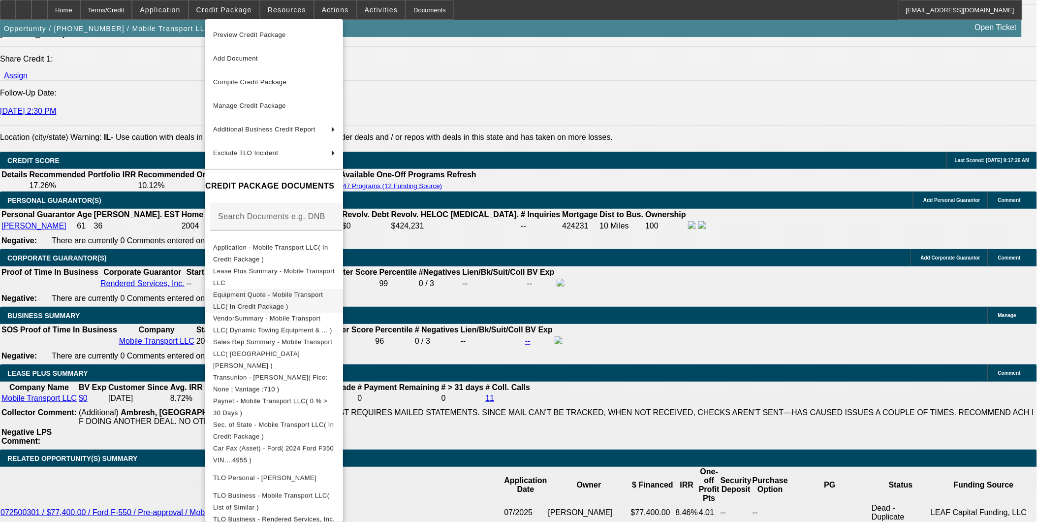
click at [277, 301] on span "Equipment Quote - Mobile Transport LLC( In Credit Package )" at bounding box center [274, 300] width 122 height 24
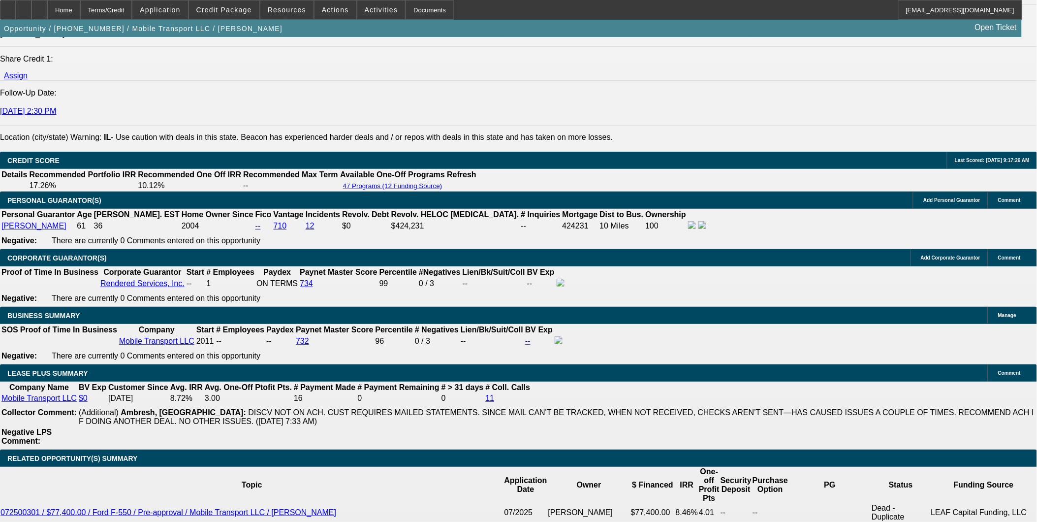
drag, startPoint x: 156, startPoint y: 252, endPoint x: 161, endPoint y: 254, distance: 5.1
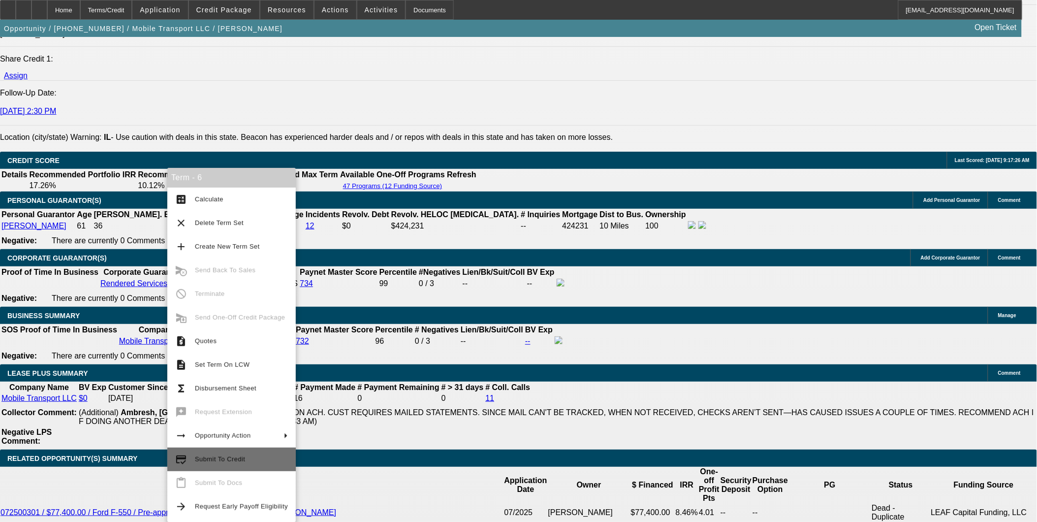
click at [244, 459] on span "Submit To Credit" at bounding box center [241, 459] width 93 height 12
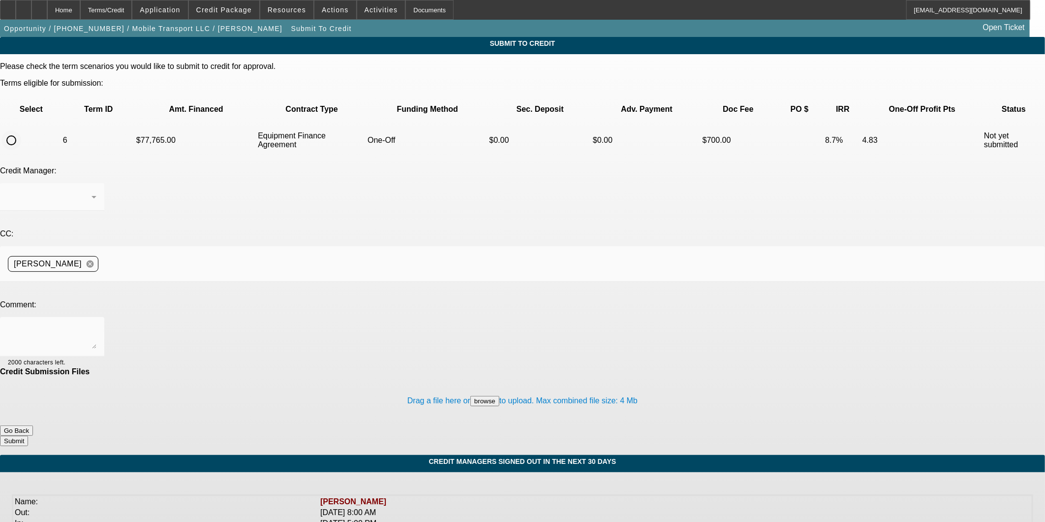
click at [21, 130] on input "radio" at bounding box center [11, 140] width 20 height 20
radio input "true"
click at [96, 325] on textarea at bounding box center [52, 337] width 89 height 24
paste textarea "Commercial Specialty Truck Holdings LLC"
click at [104, 317] on div "Commercial Specialty Truck Holdings LLC" at bounding box center [52, 336] width 104 height 39
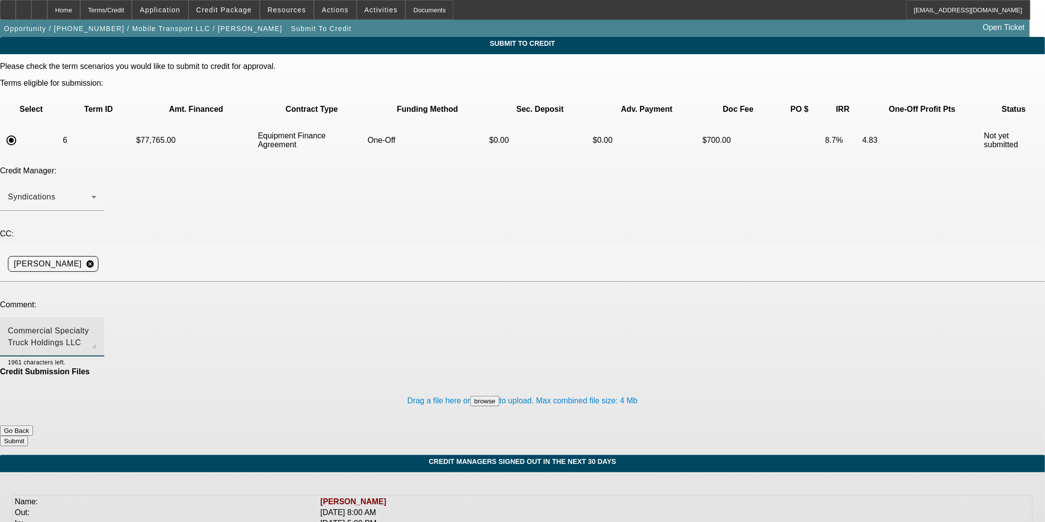
drag, startPoint x: 143, startPoint y: 230, endPoint x: 172, endPoint y: 230, distance: 29.0
click at [96, 325] on textarea "Commercial Specialty Truck Holdings LLC" at bounding box center [52, 337] width 89 height 24
click at [96, 325] on textarea "We are funding Commercial Specialty Truck Holdings LLC" at bounding box center [52, 337] width 89 height 24
click at [96, 325] on textarea "We are funding Commercial Specialty Truck Holdings LLC as opposed to DYnamic" at bounding box center [52, 337] width 89 height 24
type textarea "We are funding Commercial Specialty Truck Holdings LLC as opposed to Dynamic so…"
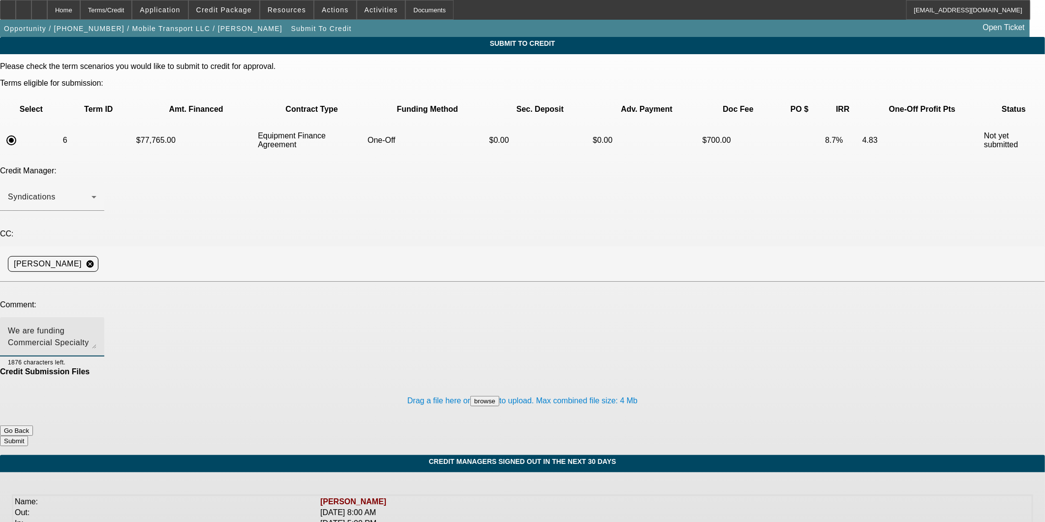
click at [28, 435] on button "Submit" at bounding box center [14, 440] width 28 height 10
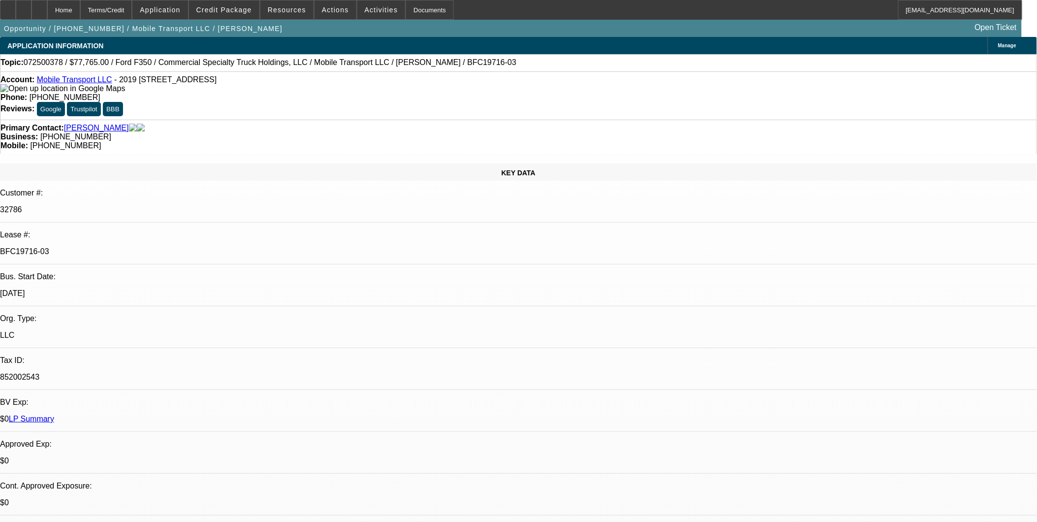
select select "0"
select select "2"
select select "0"
select select "6"
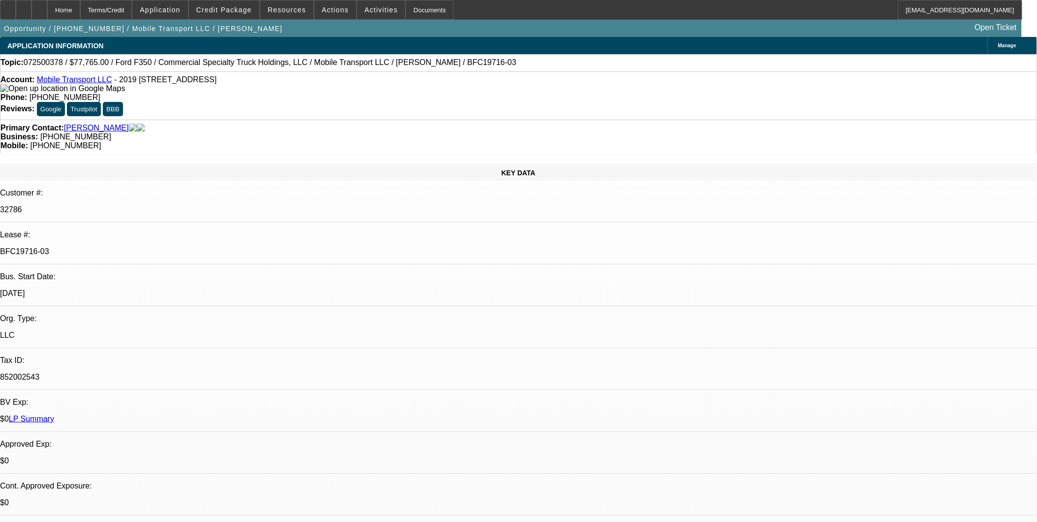
select select "0"
select select "2"
select select "0"
select select "6"
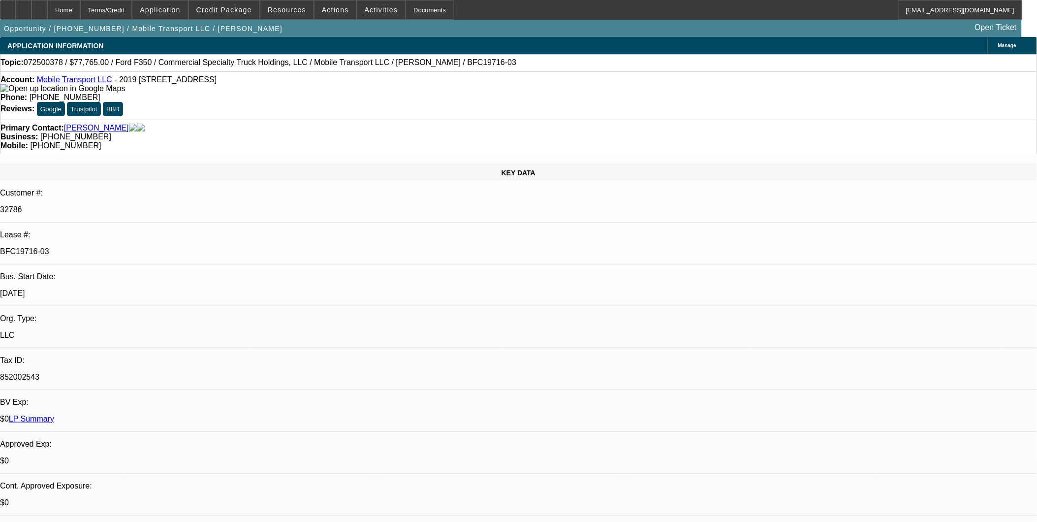
select select "0"
select select "2"
select select "0"
select select "6"
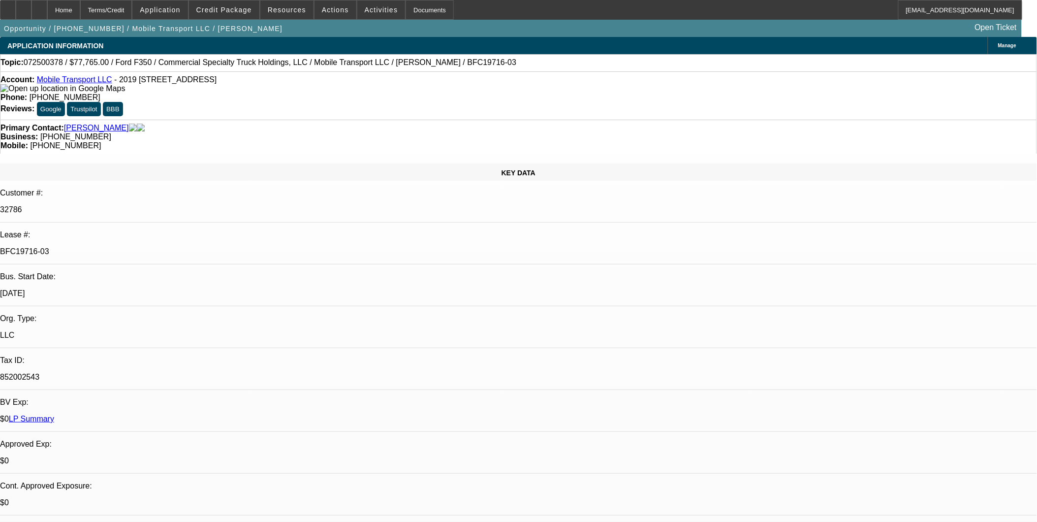
select select "0"
select select "2"
select select "0"
select select "6"
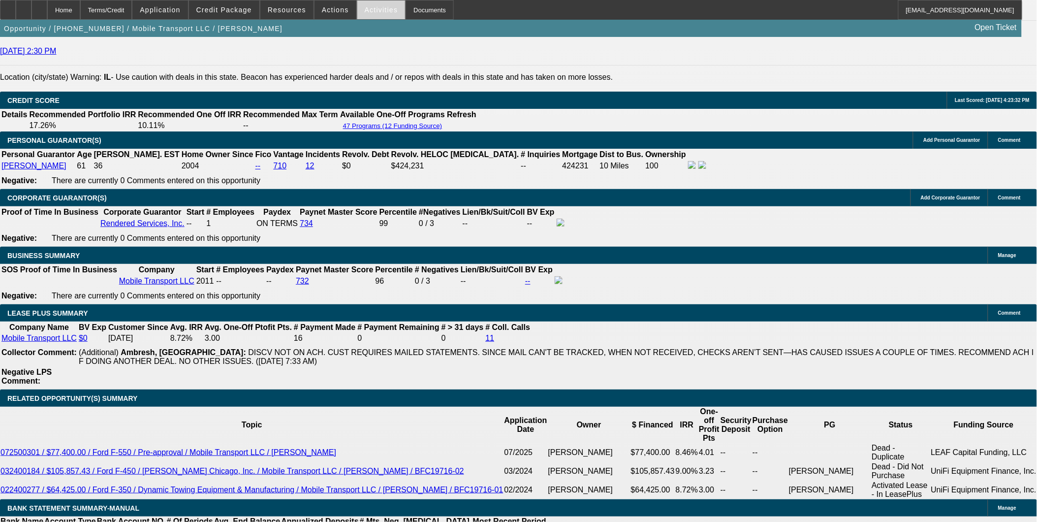
scroll to position [1437, 0]
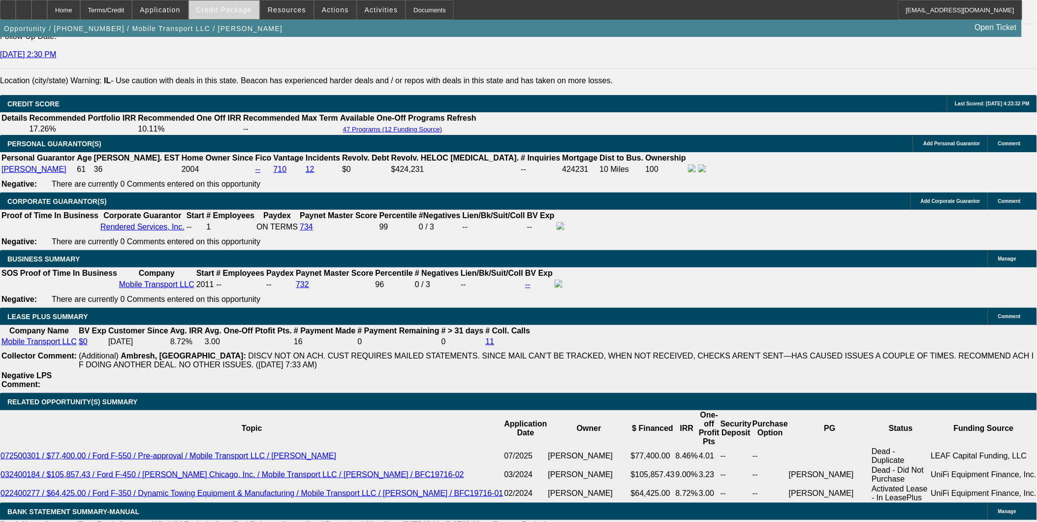
click at [227, 12] on span "Credit Package" at bounding box center [224, 10] width 56 height 8
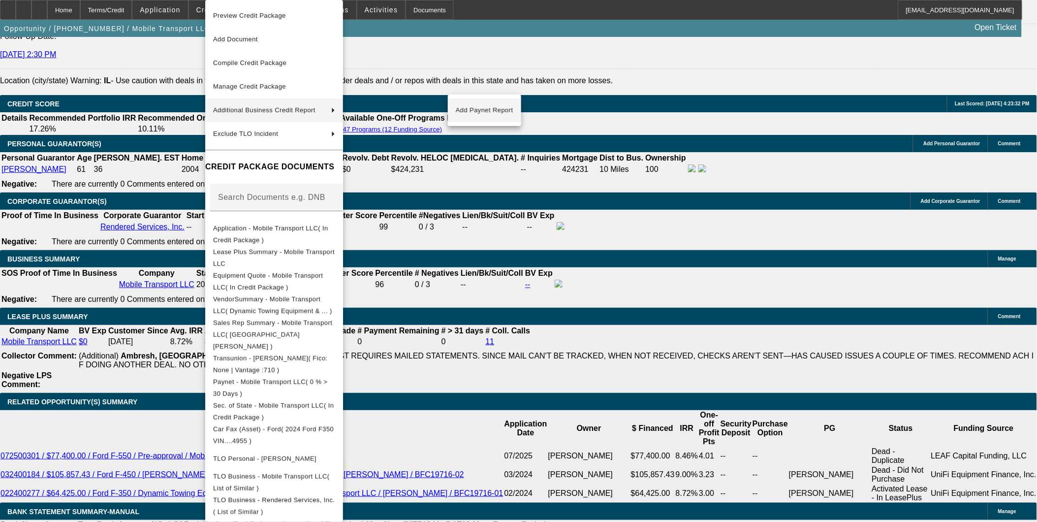
click at [494, 114] on span "Add Paynet Report" at bounding box center [485, 110] width 58 height 12
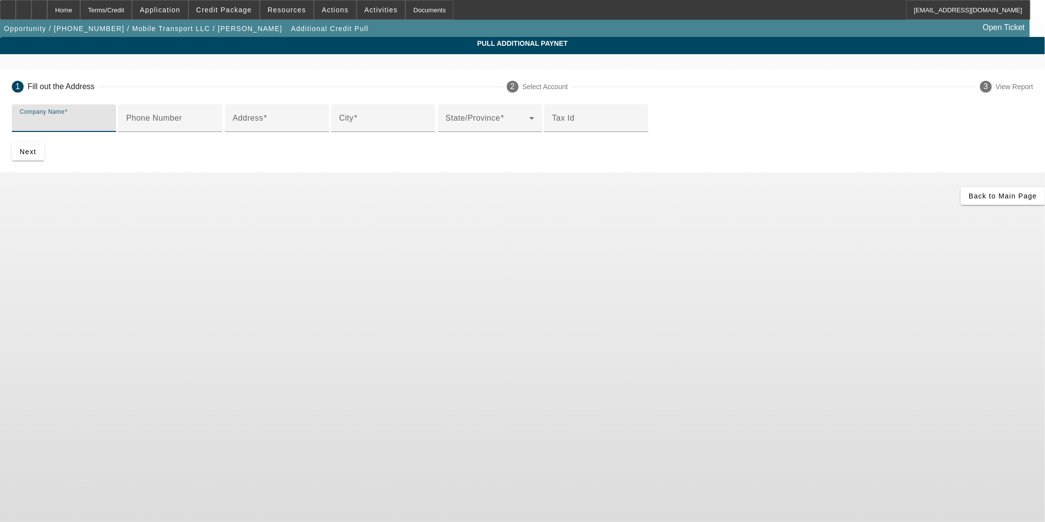
click at [108, 125] on input "Company Name" at bounding box center [64, 122] width 89 height 12
paste input "(414) 885-6389"
type input "("
click at [108, 113] on div "Company Name commercial specialty" at bounding box center [64, 118] width 89 height 28
type input "commercial specialty truck holdings"
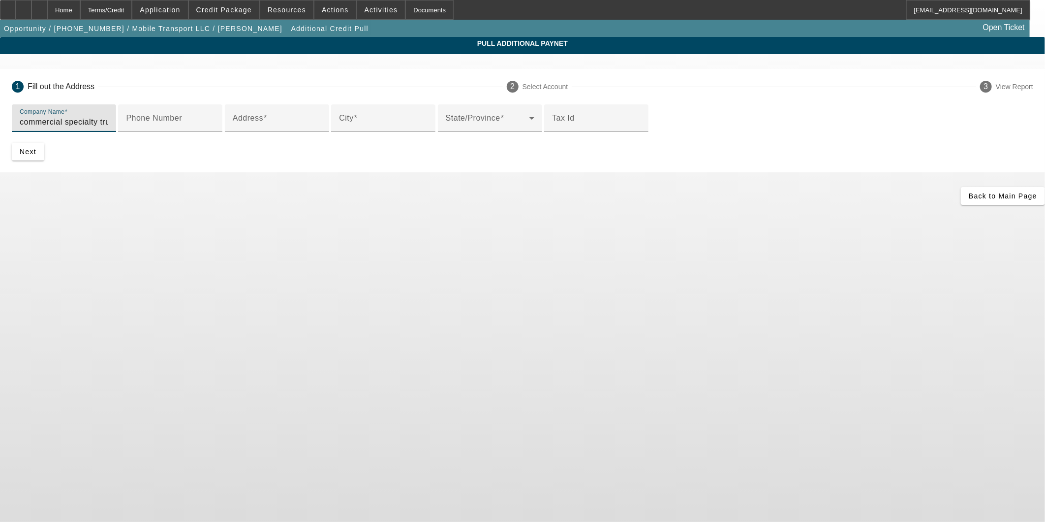
click at [12, 143] on button "Next" at bounding box center [28, 152] width 32 height 18
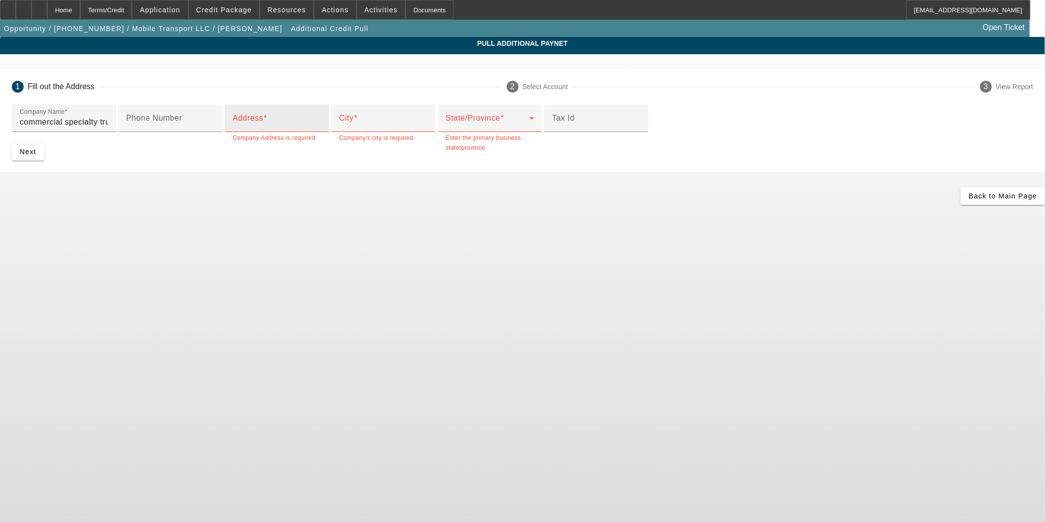
click at [293, 128] on input "Address" at bounding box center [277, 122] width 89 height 12
type input "200 ladish road"
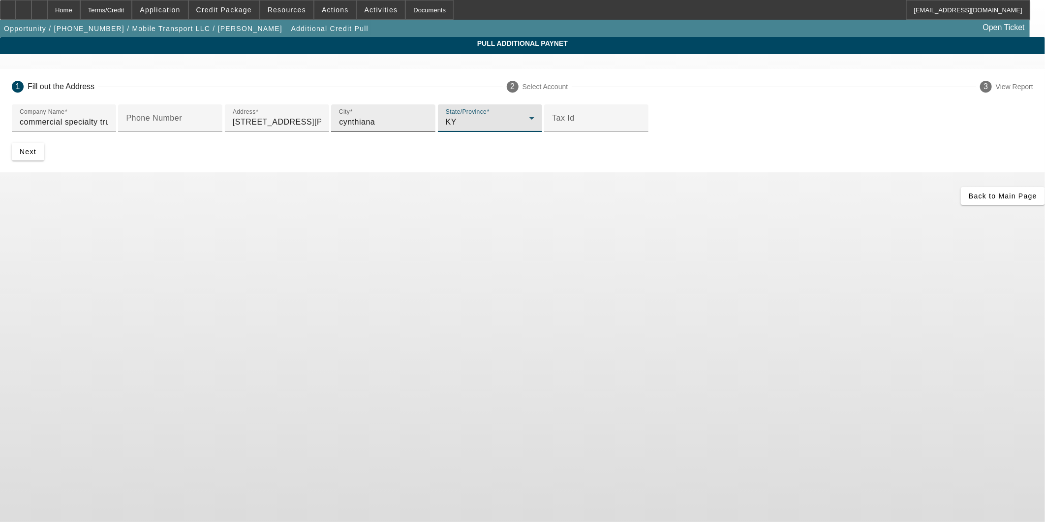
click at [339, 128] on input "cynthiana" at bounding box center [383, 122] width 89 height 12
type input "Cynthiana"
click at [44, 163] on span "submit" at bounding box center [28, 152] width 32 height 24
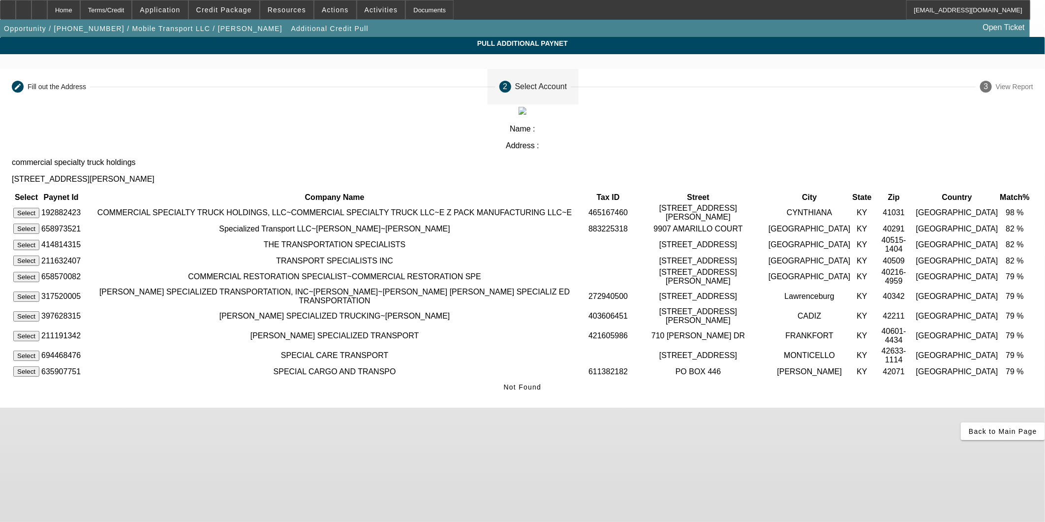
click at [39, 208] on button "Select" at bounding box center [26, 213] width 26 height 10
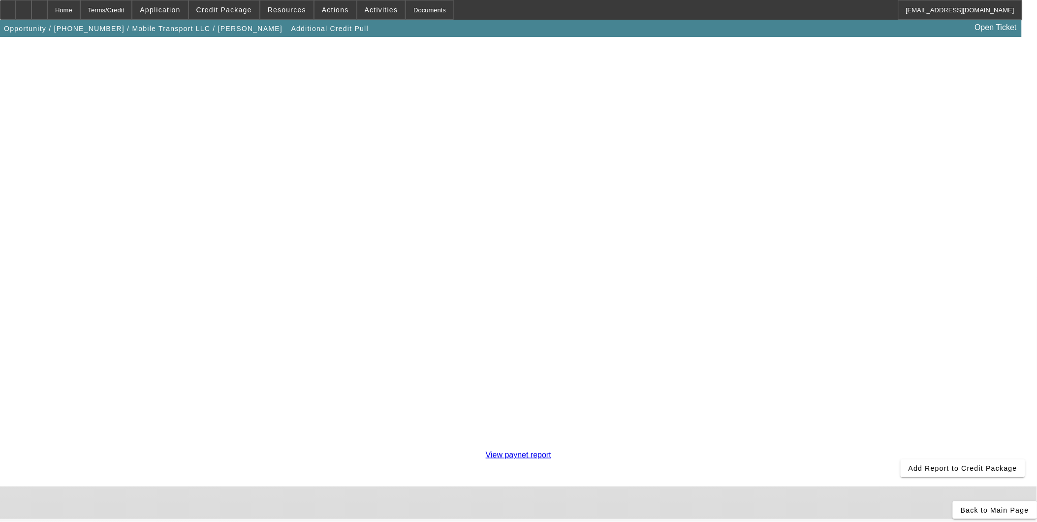
scroll to position [164, 0]
click at [908, 464] on span "Add Report to Credit Package" at bounding box center [962, 468] width 109 height 8
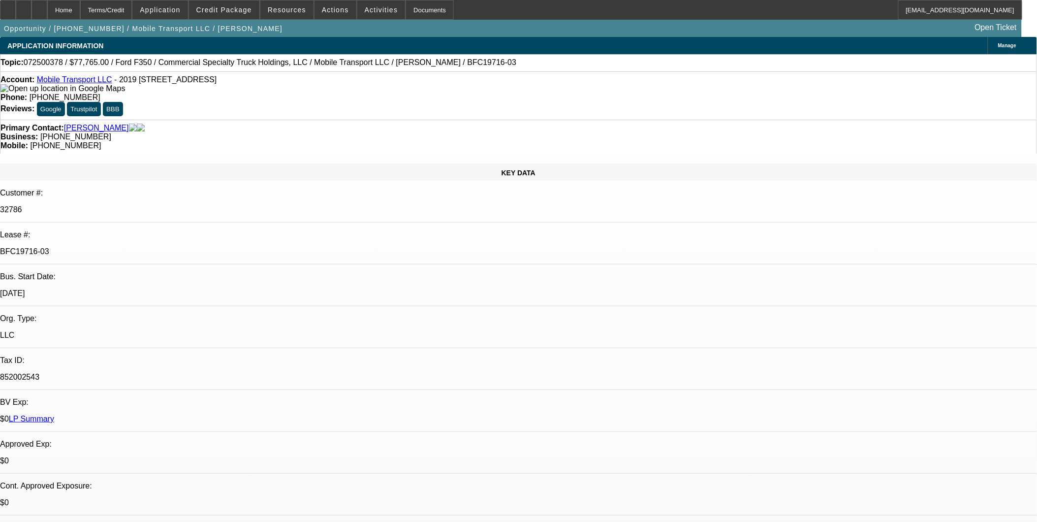
select select "0"
select select "2"
select select "0"
select select "6"
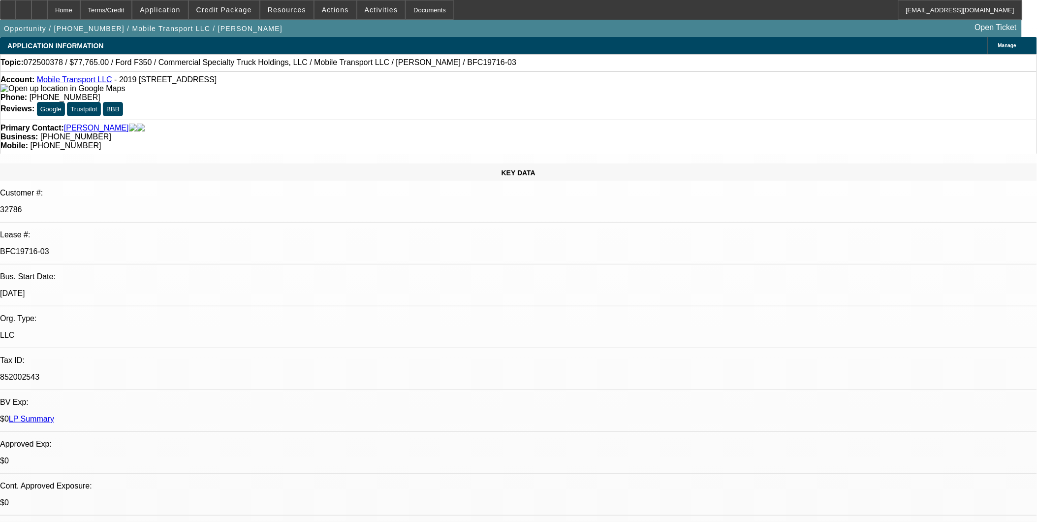
select select "0"
select select "2"
select select "0"
select select "6"
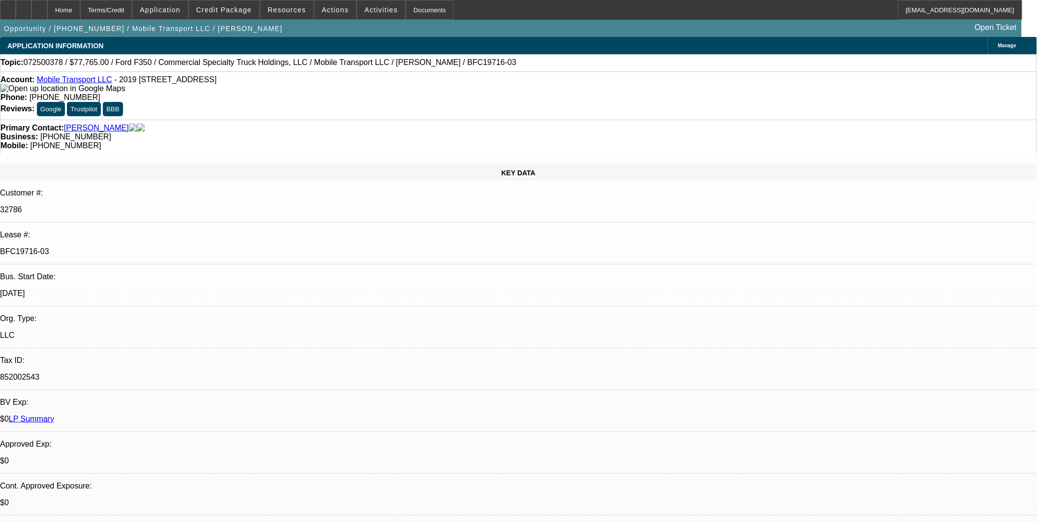
select select "0"
select select "2"
select select "0"
select select "6"
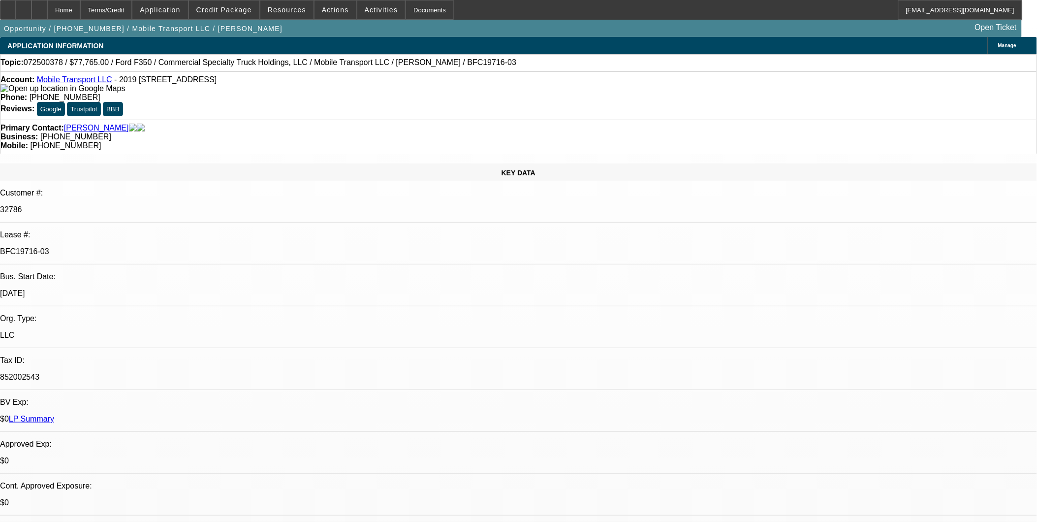
select select "0"
select select "2"
select select "0"
select select "6"
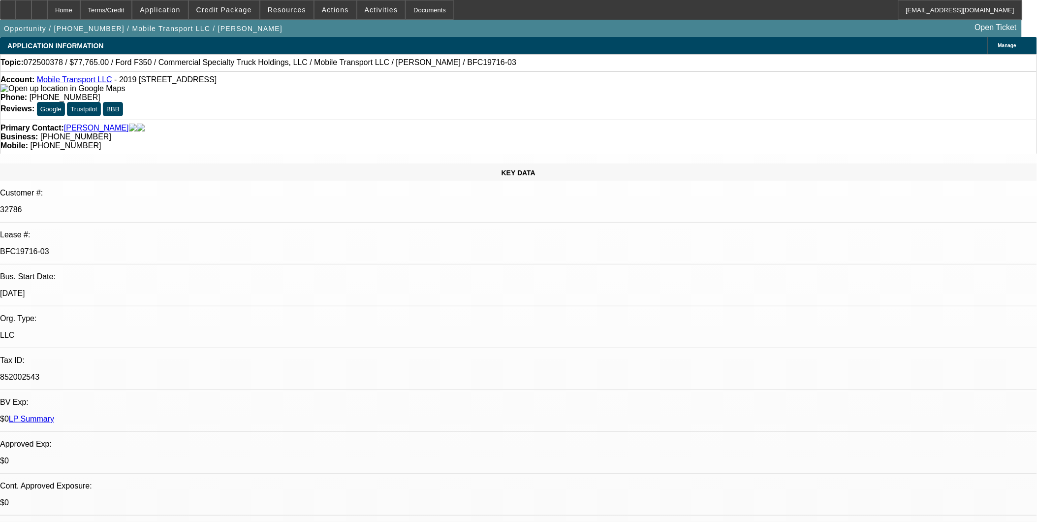
click at [31, 12] on div at bounding box center [24, 10] width 16 height 20
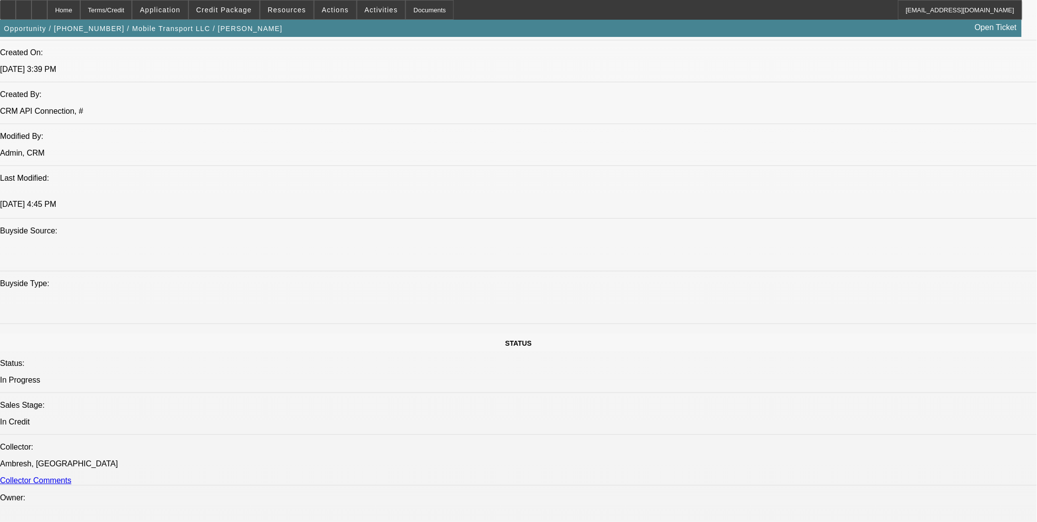
scroll to position [929, 0]
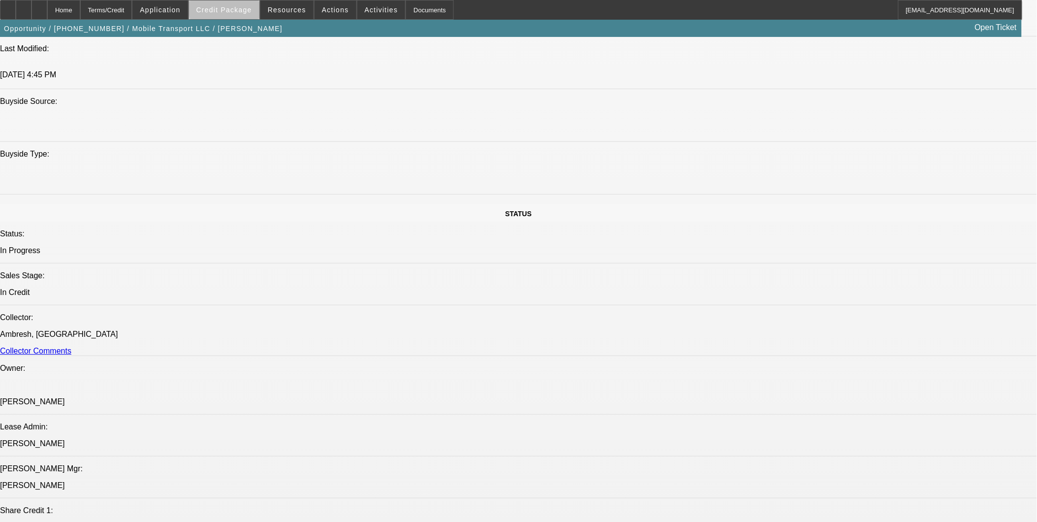
click at [244, 9] on span "Credit Package" at bounding box center [224, 10] width 56 height 8
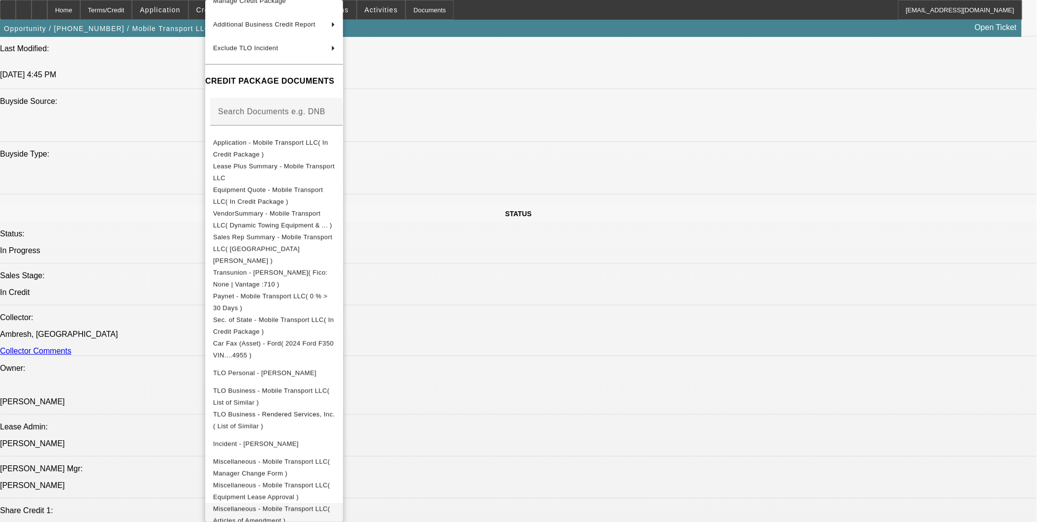
scroll to position [155, 0]
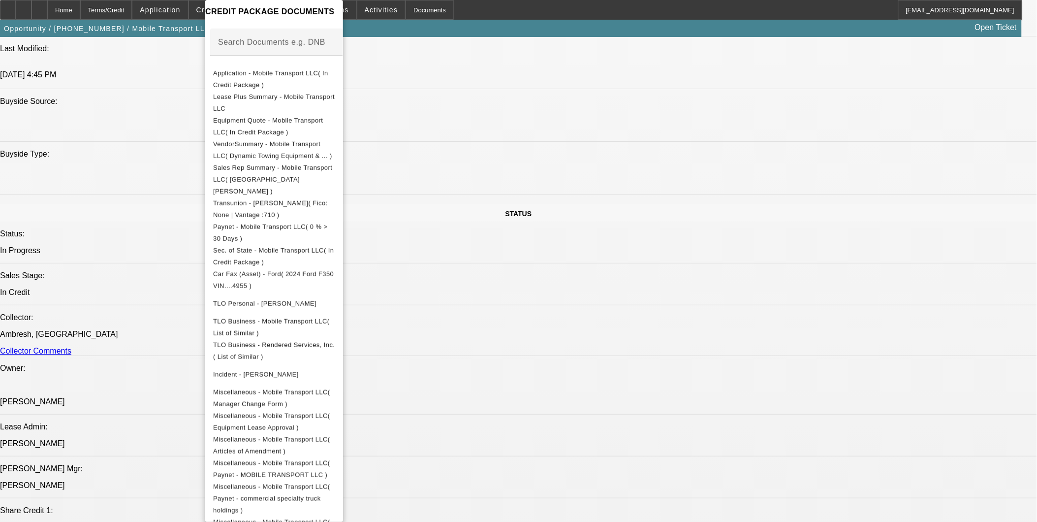
click at [547, 350] on div at bounding box center [518, 261] width 1037 height 522
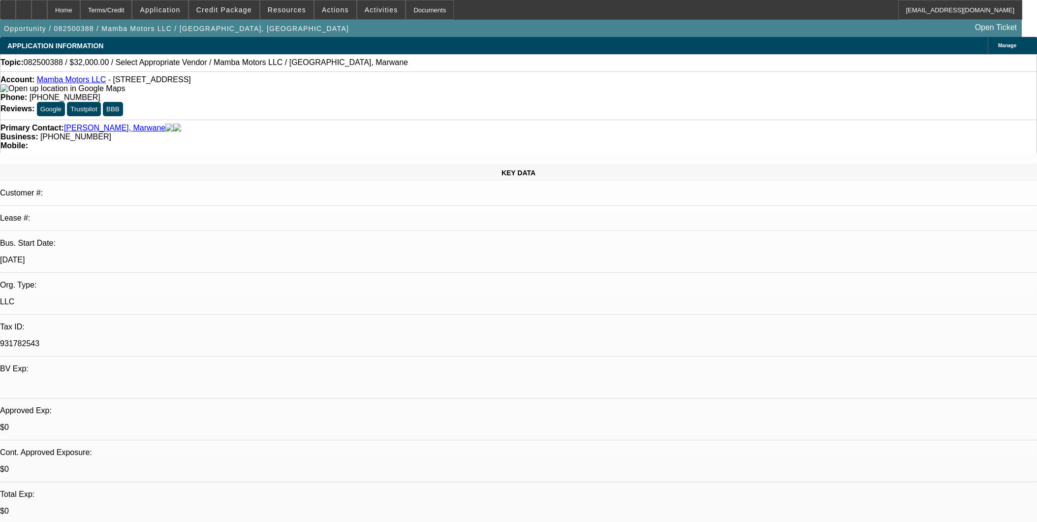
select select "0"
select select "2"
select select "0.1"
select select "4"
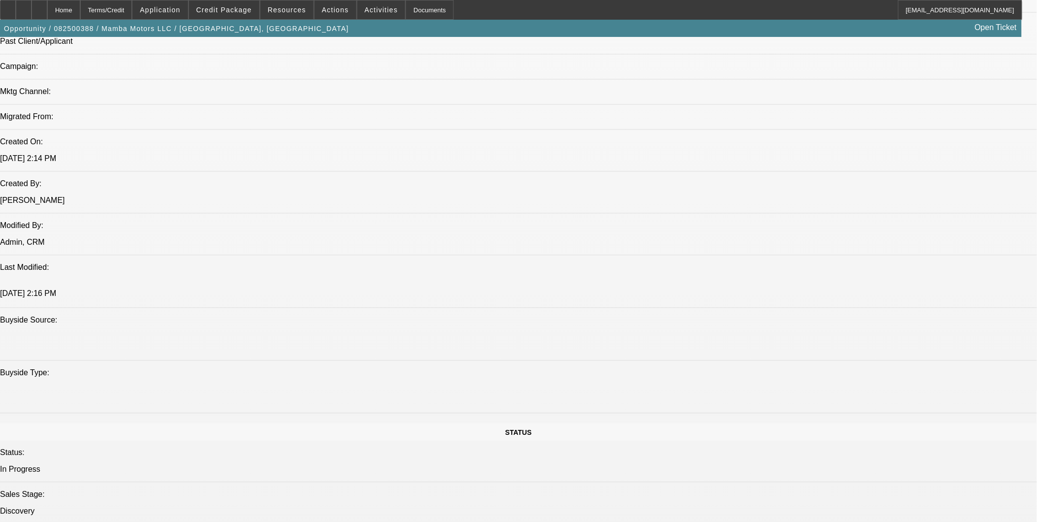
scroll to position [765, 0]
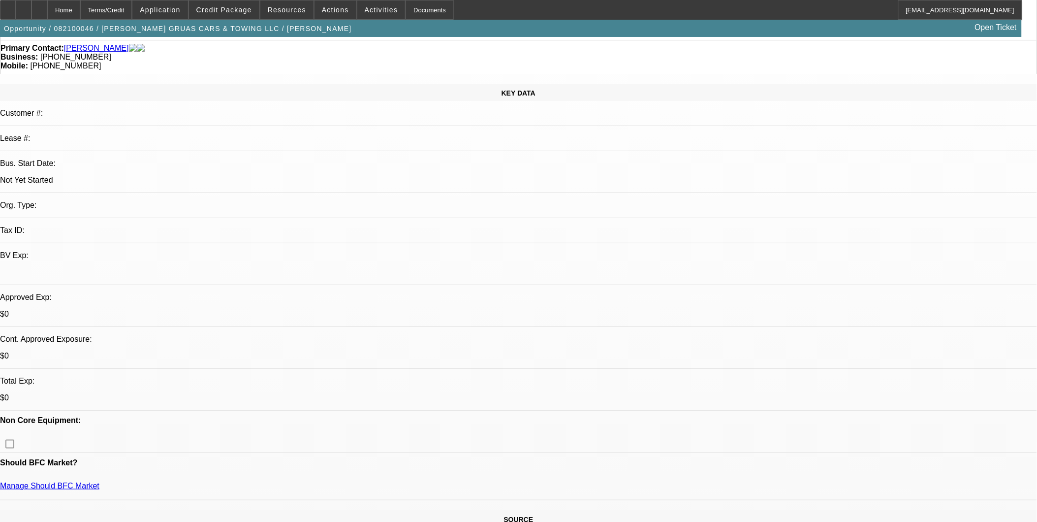
scroll to position [55, 0]
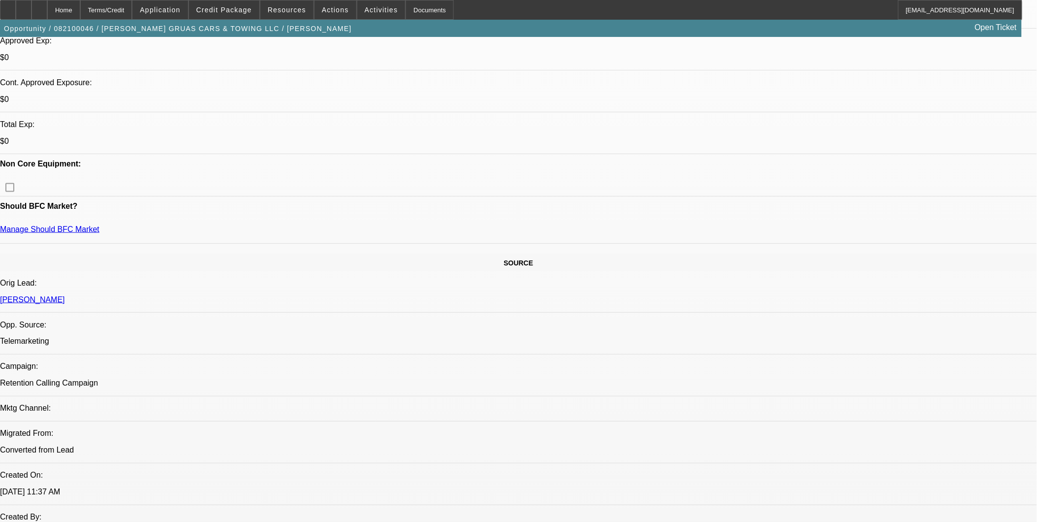
scroll to position [437, 0]
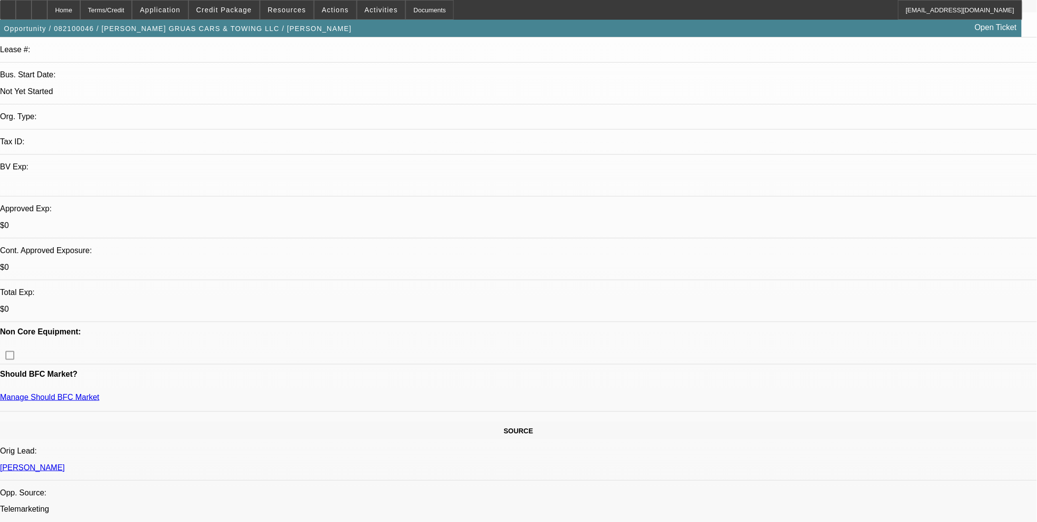
scroll to position [164, 0]
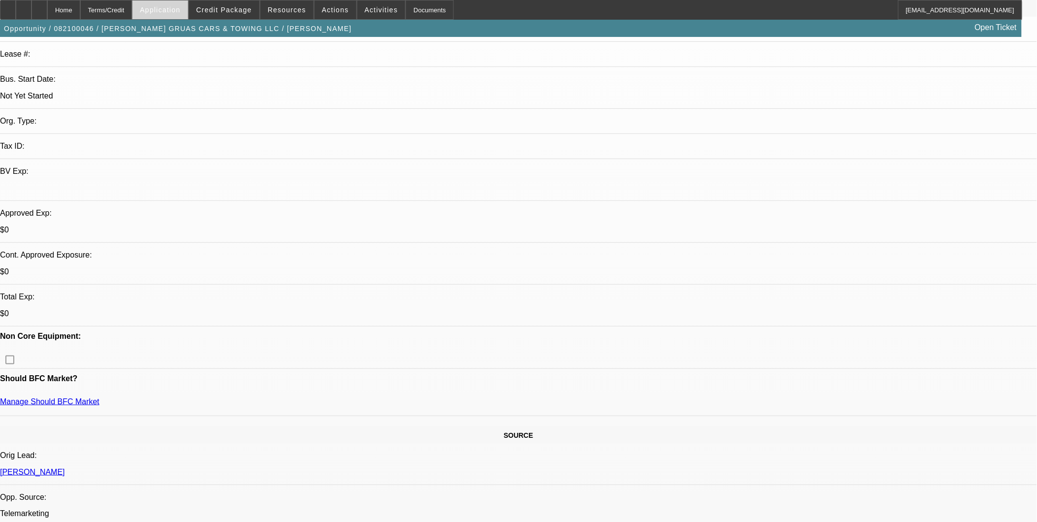
click at [180, 11] on span "Application" at bounding box center [160, 10] width 40 height 8
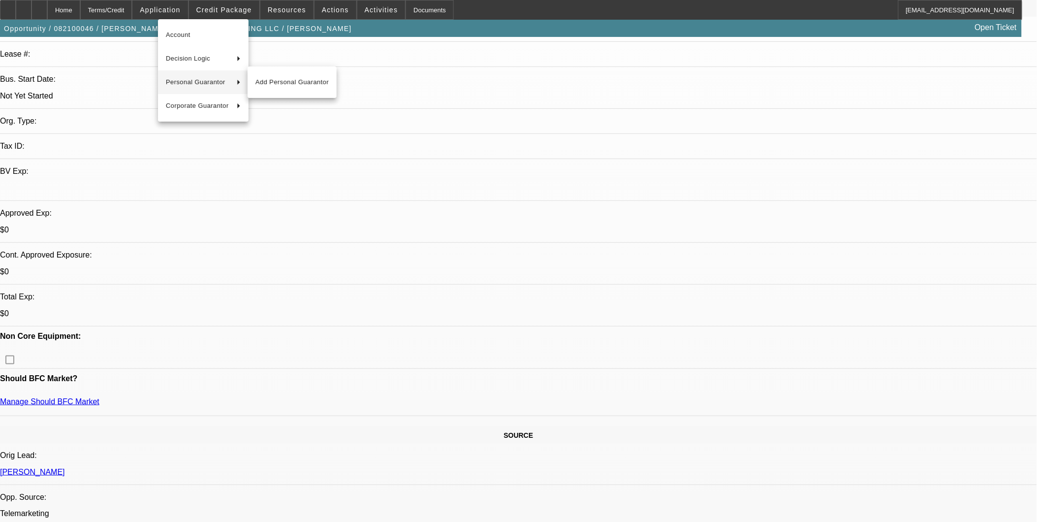
click at [485, 145] on div at bounding box center [518, 261] width 1037 height 522
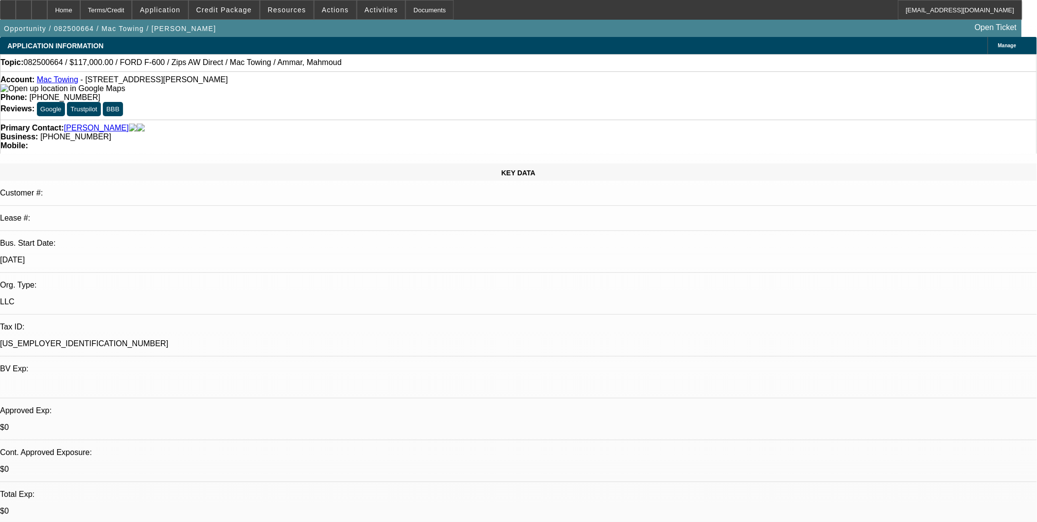
select select "0.1"
select select "2"
select select "0.1"
select select "4"
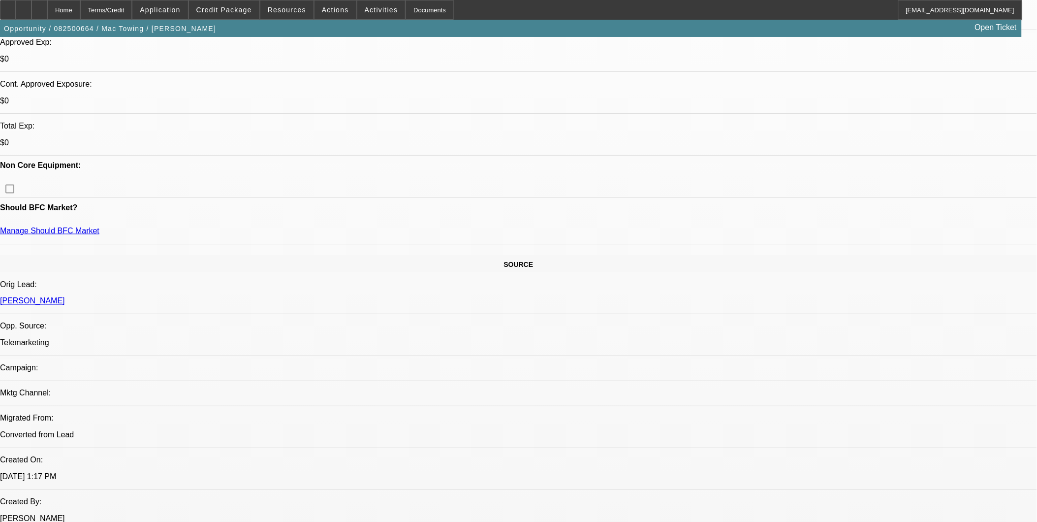
scroll to position [342, 0]
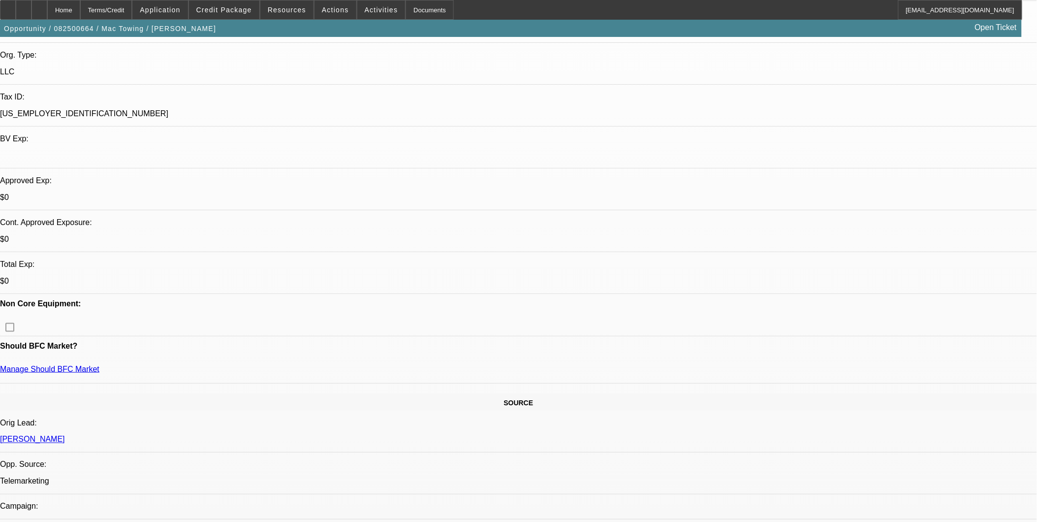
scroll to position [69, 0]
